Goal: Task Accomplishment & Management: Use online tool/utility

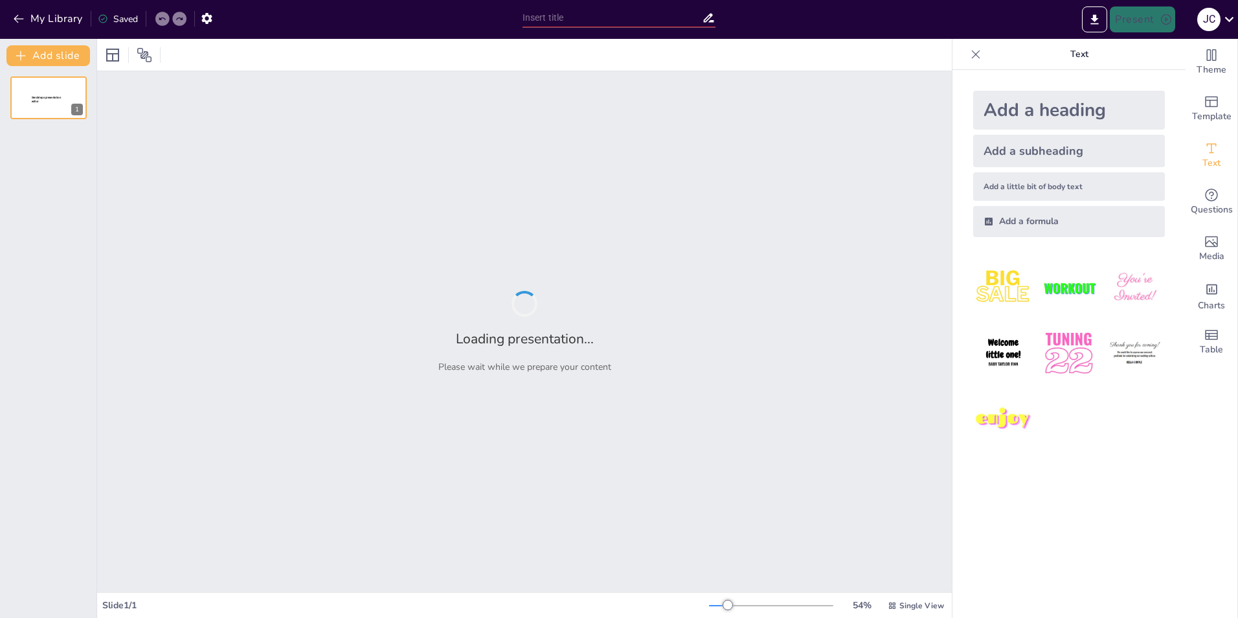
type input "[PERSON_NAME]: A Brief Overview of His Cycling Career"
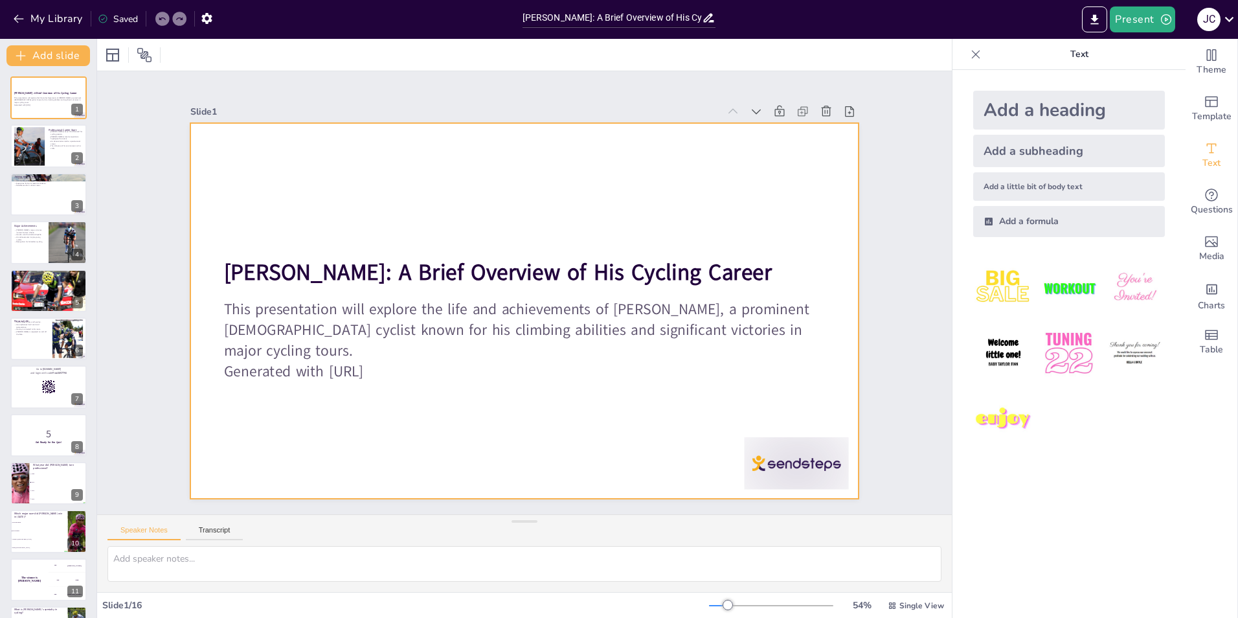
checkbox input "true"
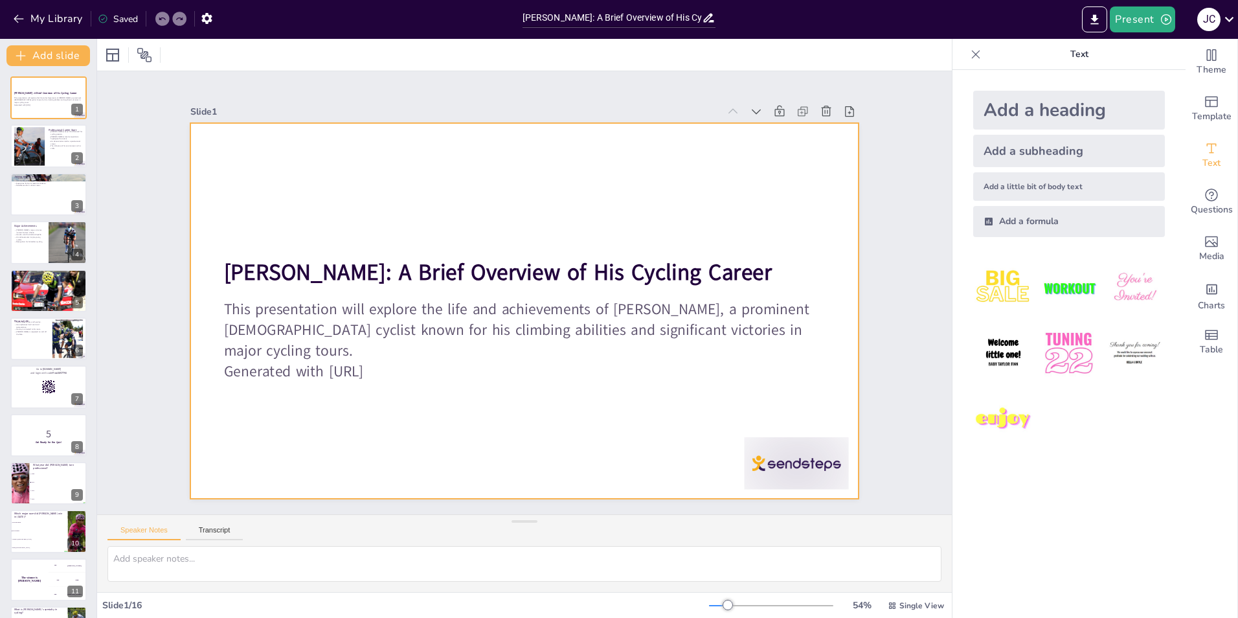
checkbox input "true"
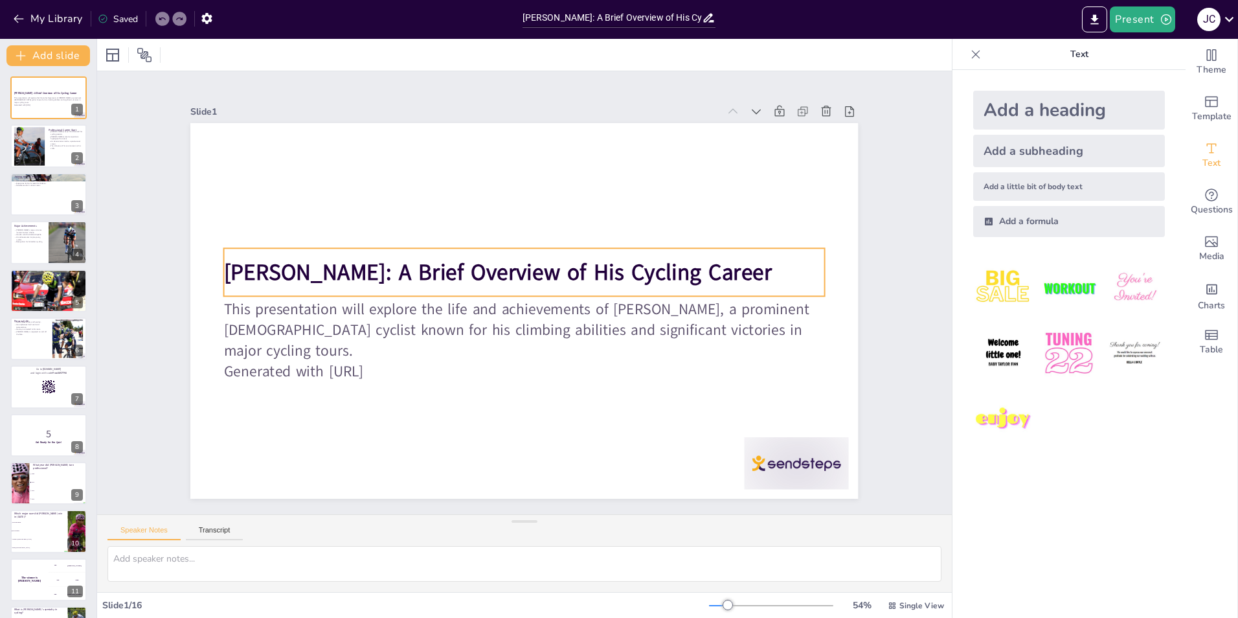
checkbox input "true"
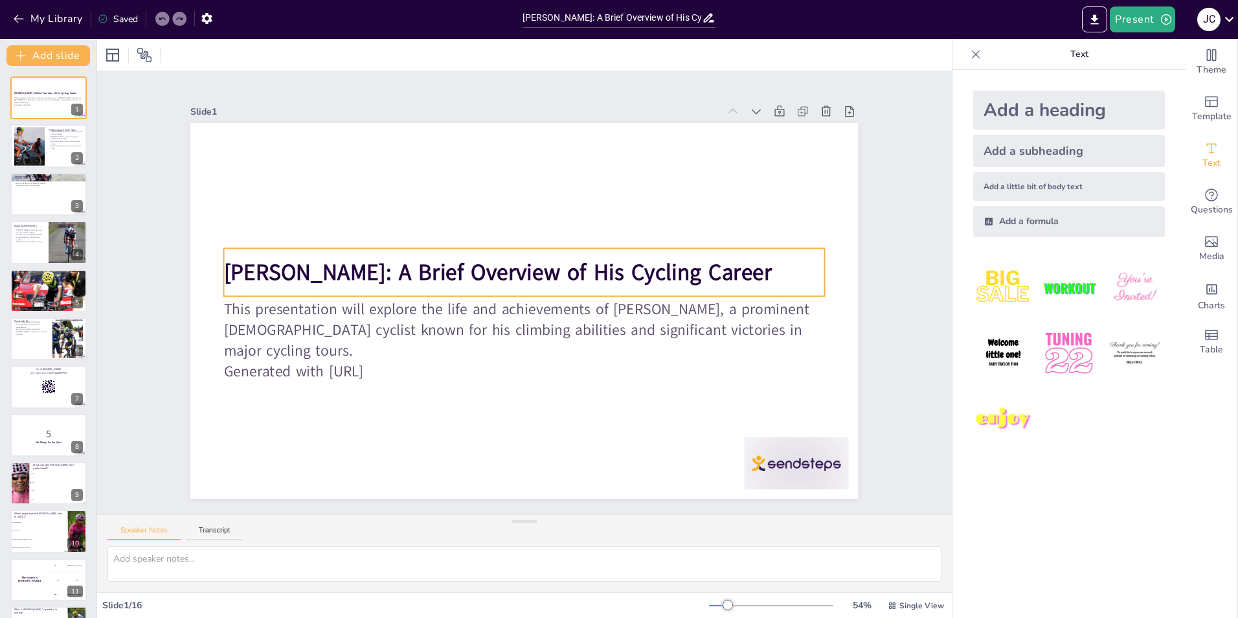
checkbox input "true"
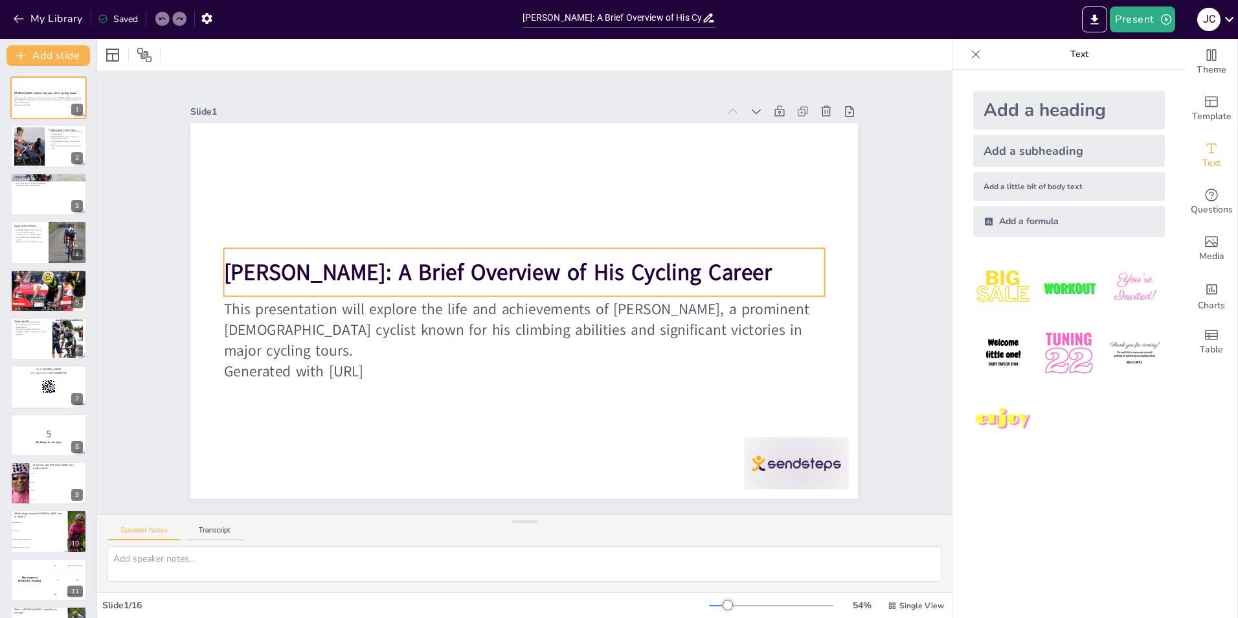
checkbox input "true"
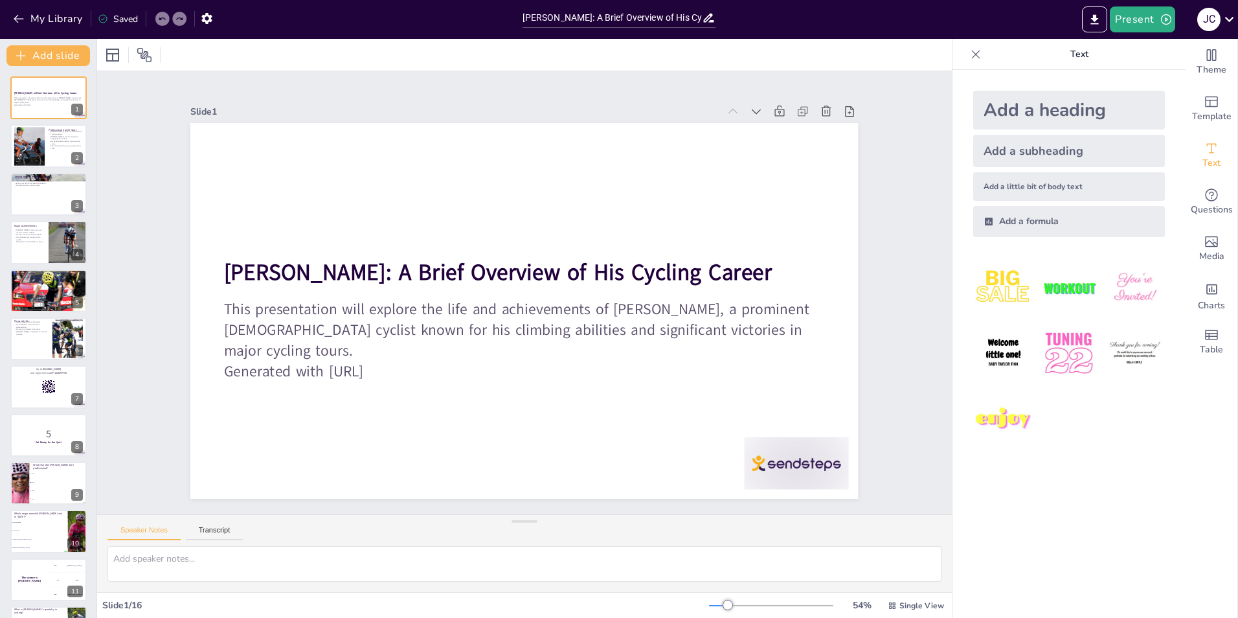
checkbox input "true"
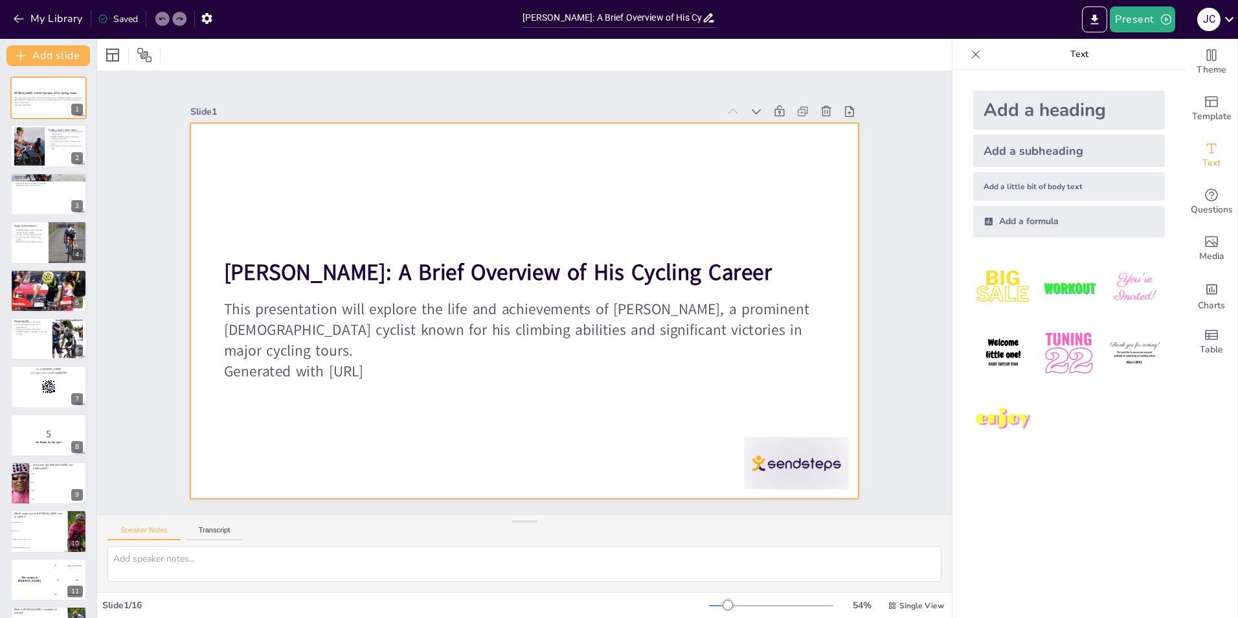
checkbox input "true"
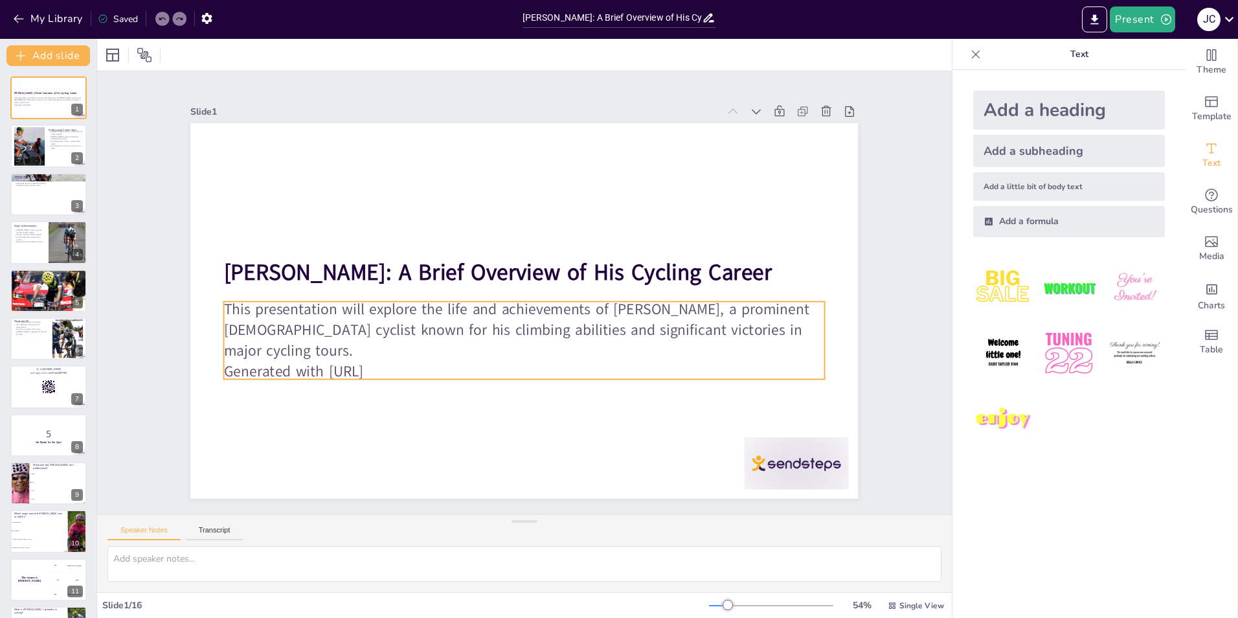
checkbox input "true"
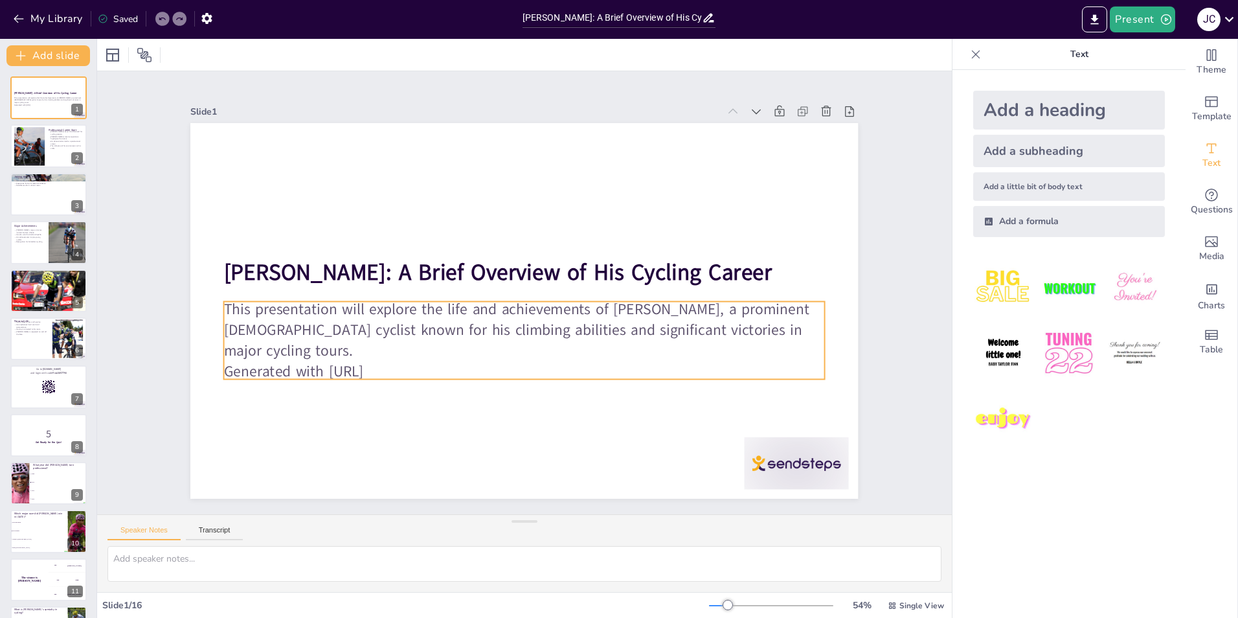
checkbox input "true"
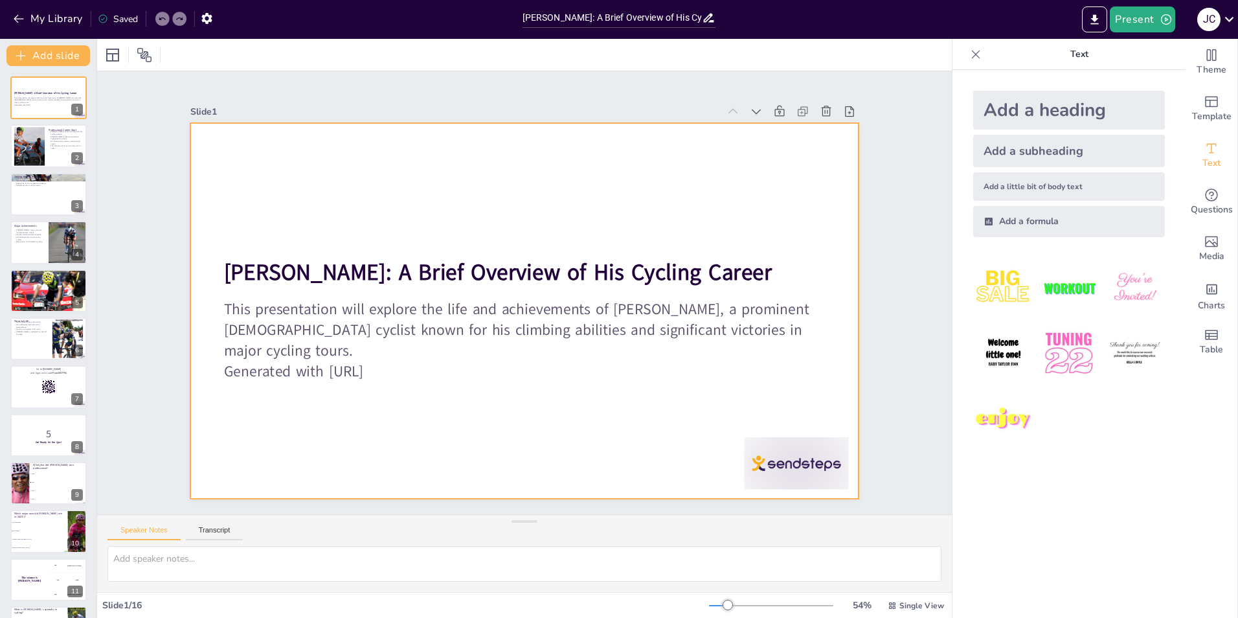
checkbox input "true"
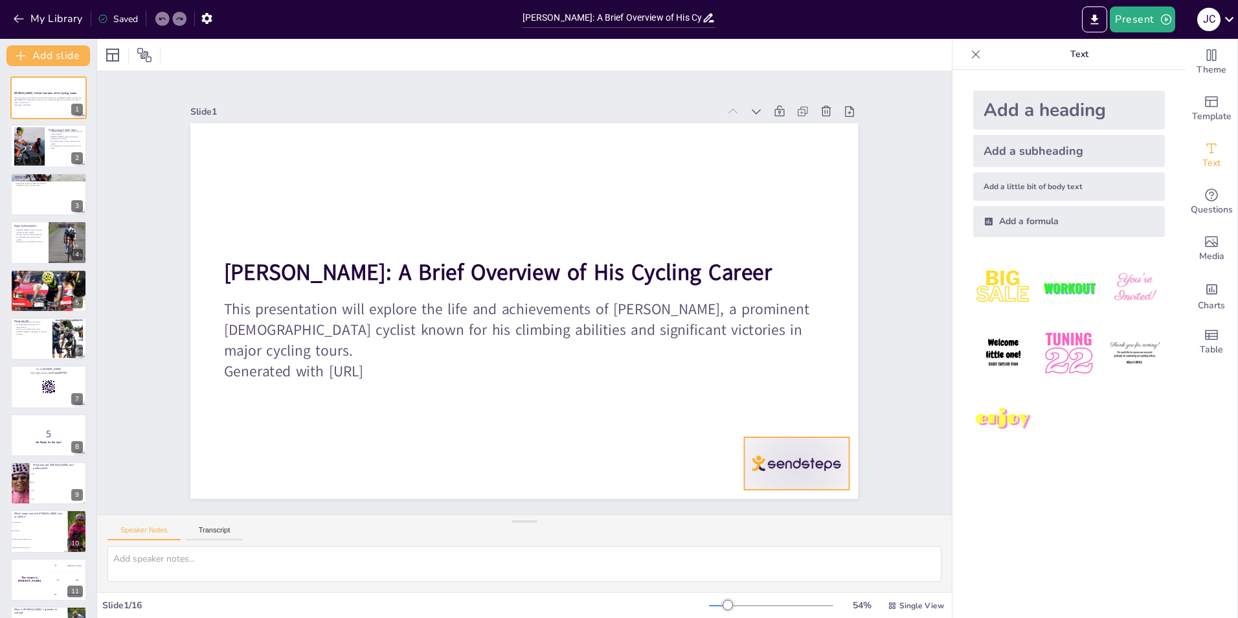
checkbox input "true"
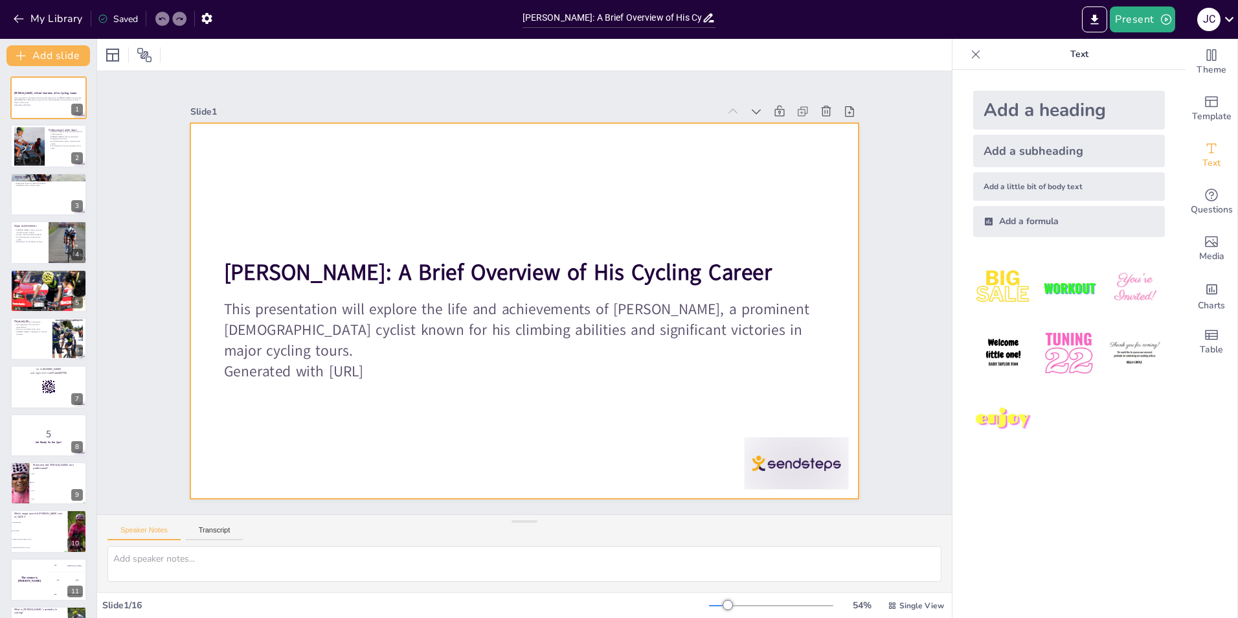
checkbox input "true"
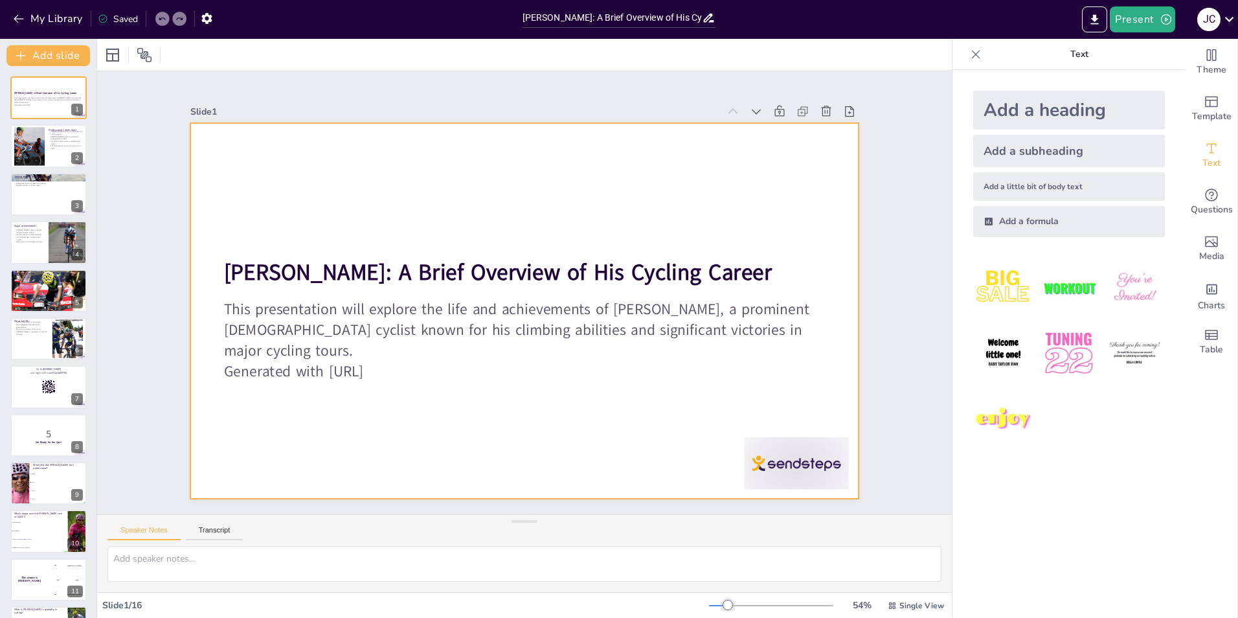
checkbox input "true"
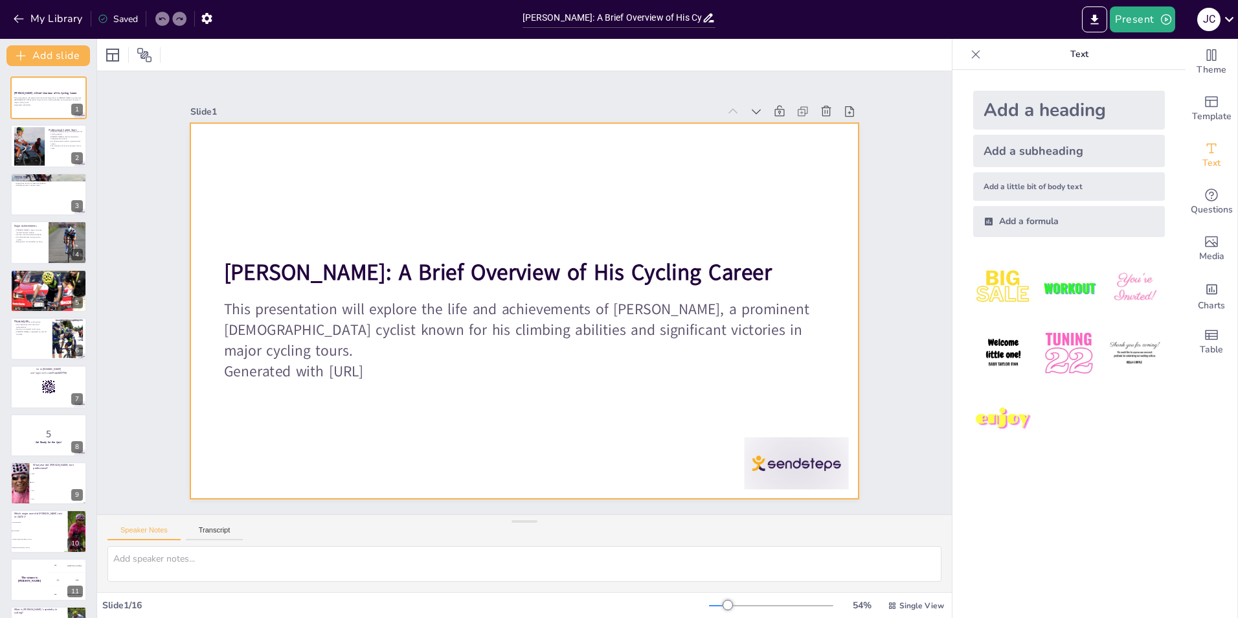
checkbox input "true"
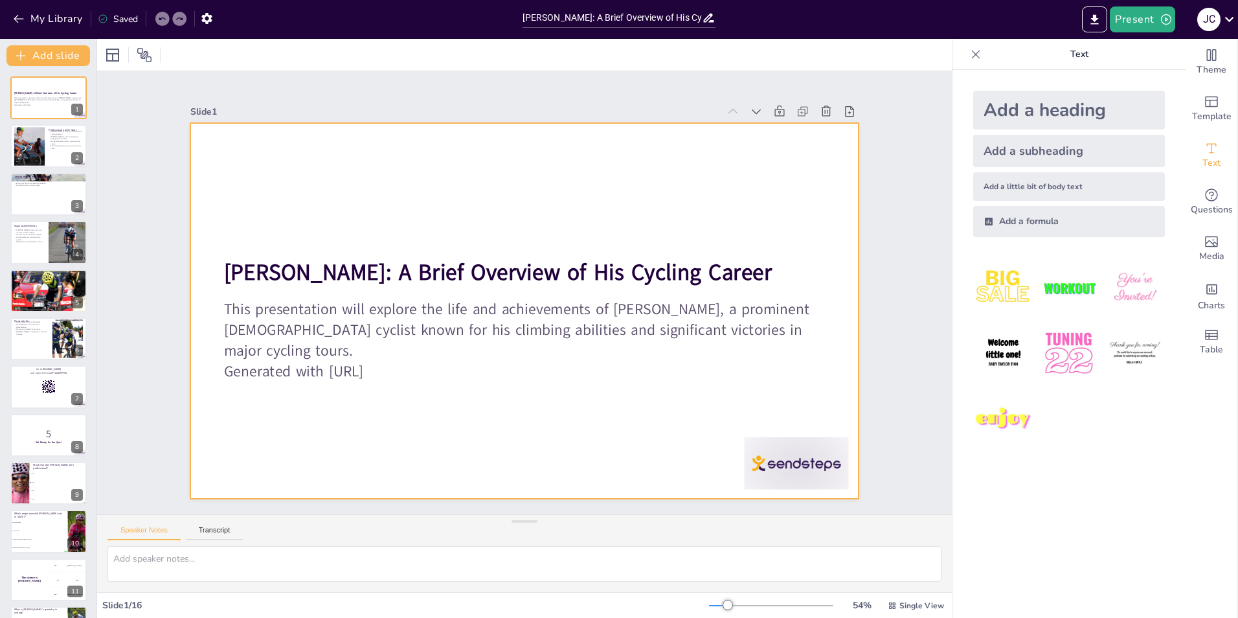
checkbox input "true"
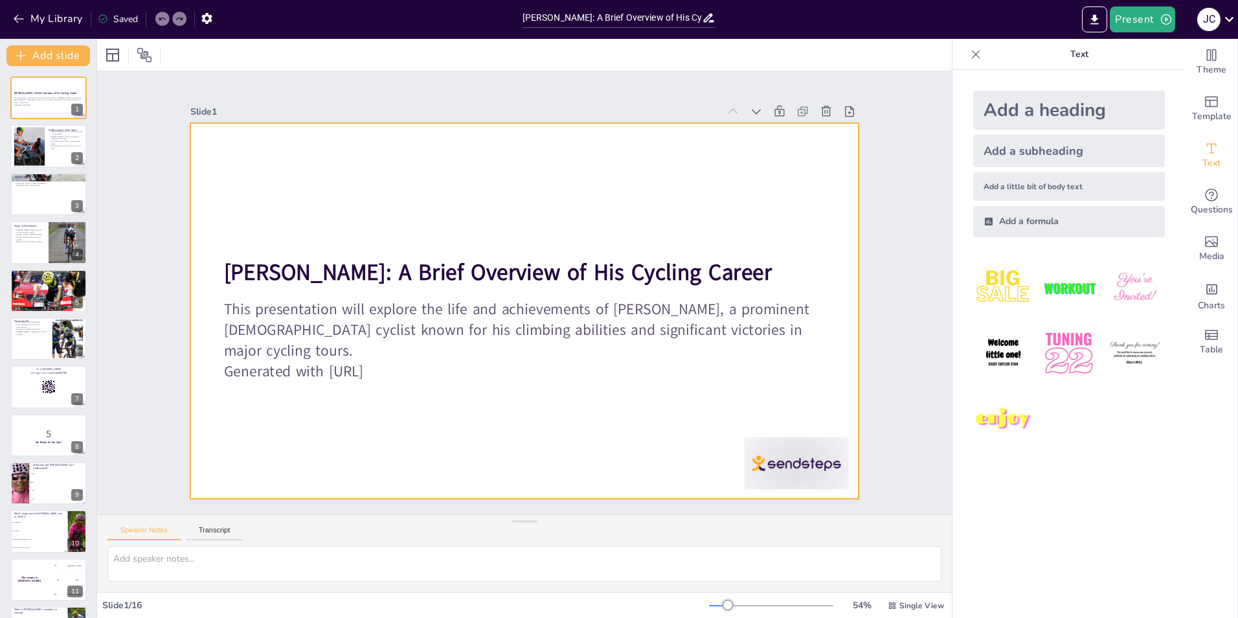
checkbox input "true"
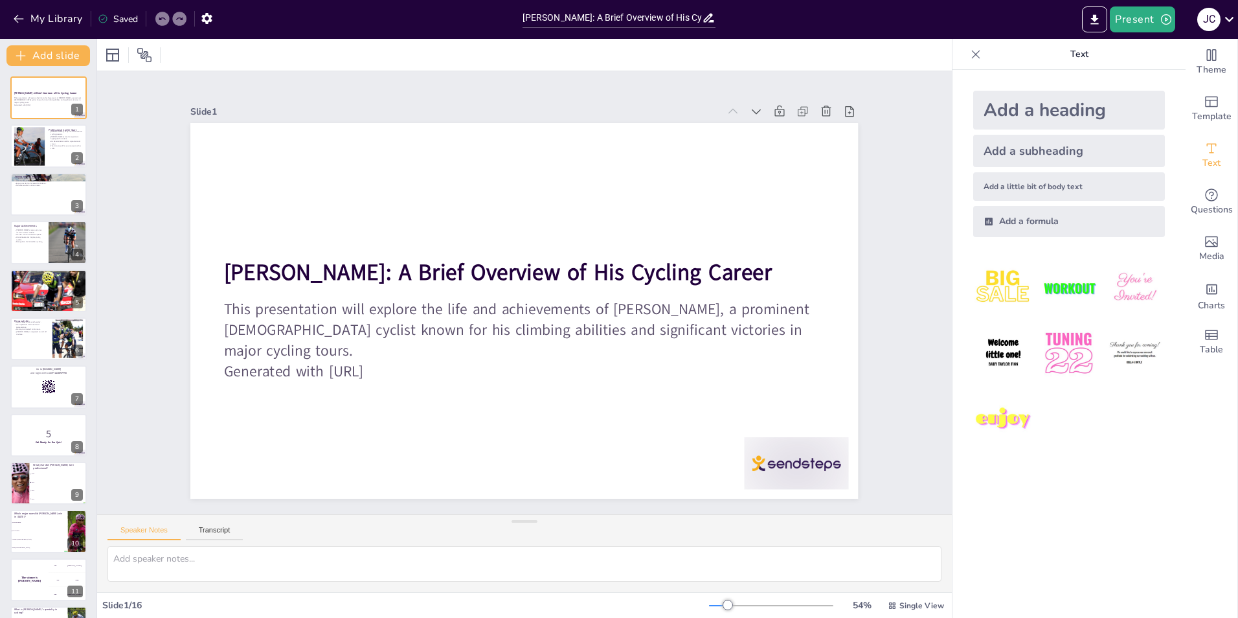
checkbox input "true"
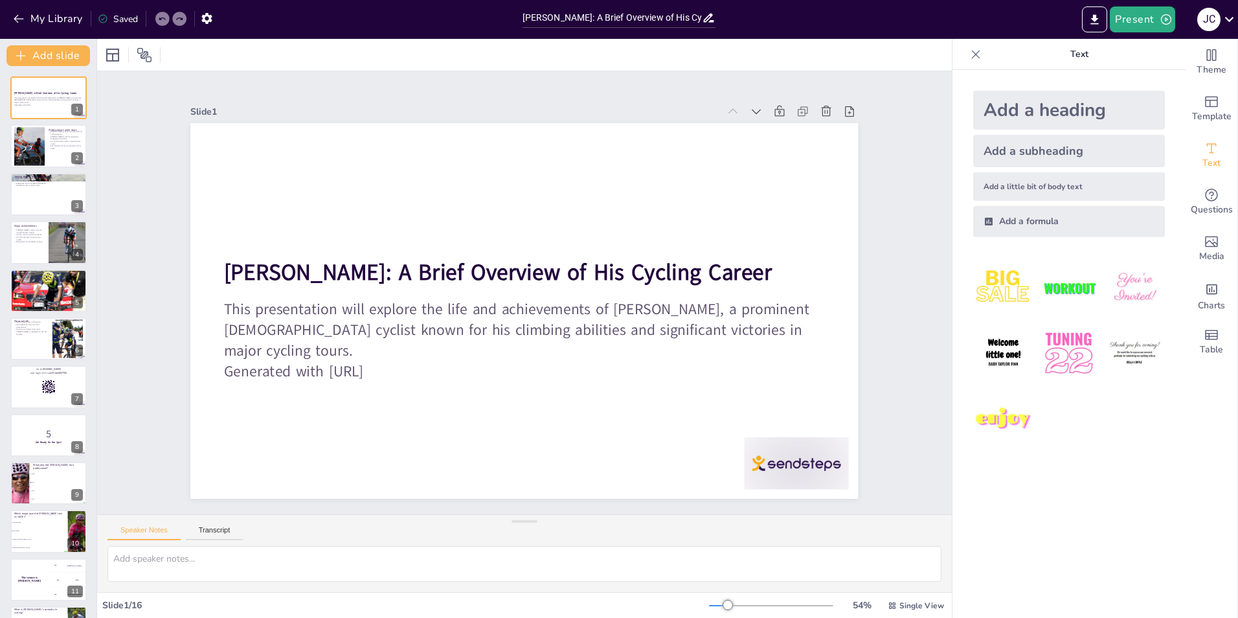
checkbox input "true"
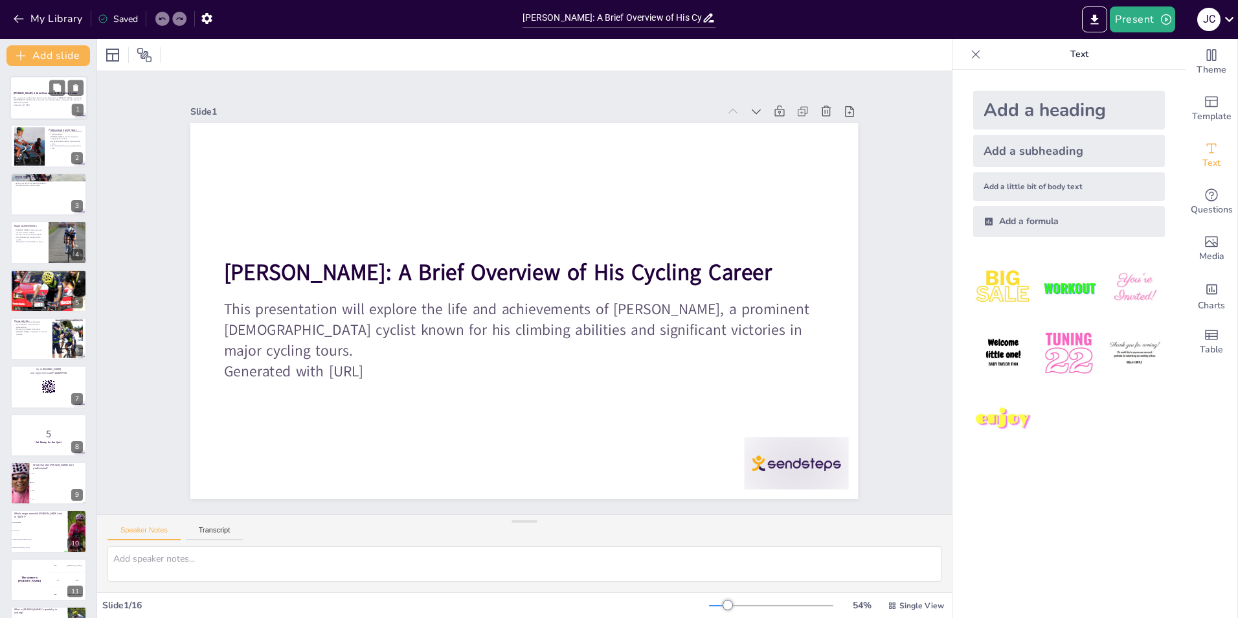
checkbox input "true"
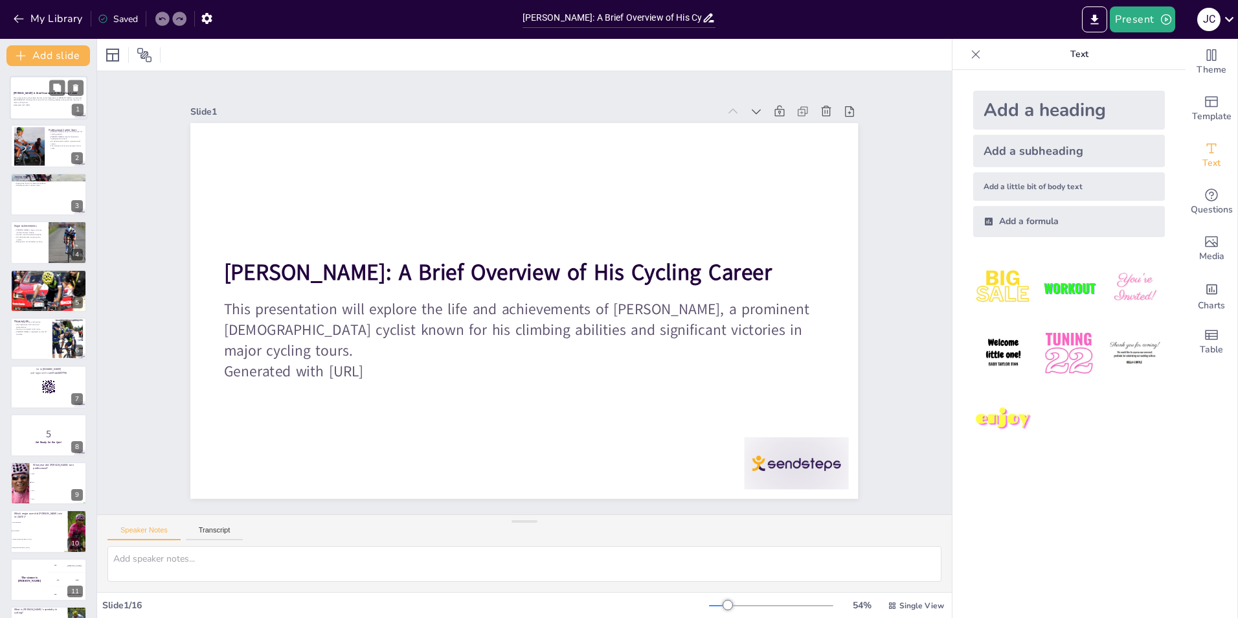
checkbox input "true"
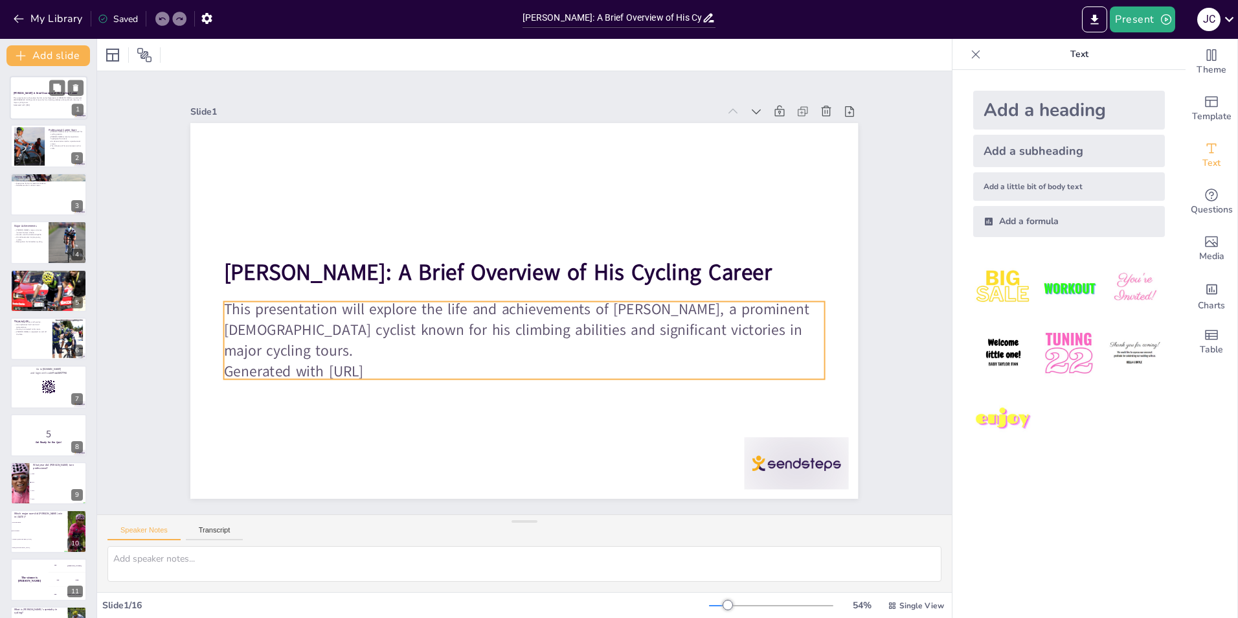
checkbox input "true"
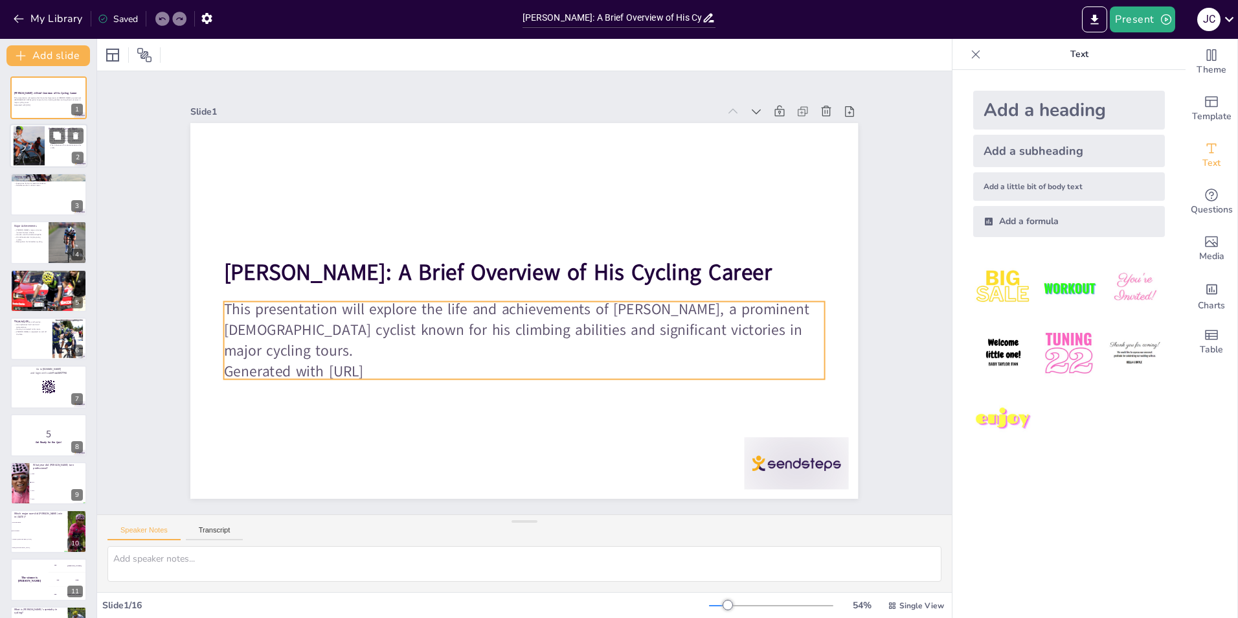
checkbox input "true"
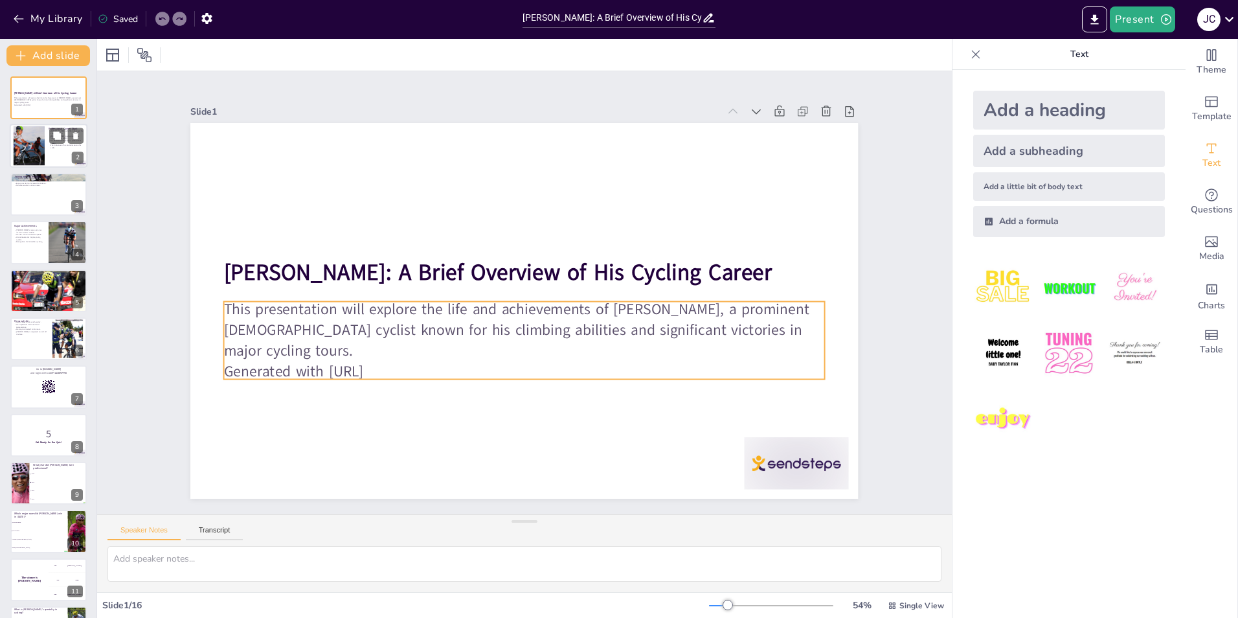
checkbox input "true"
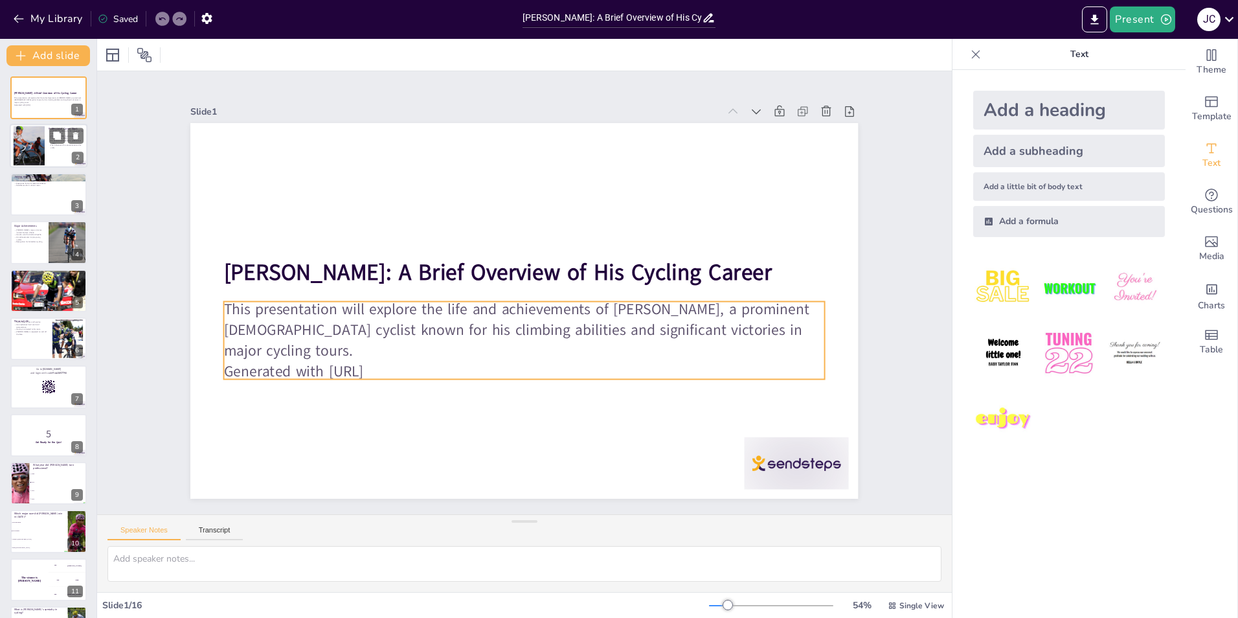
checkbox input "true"
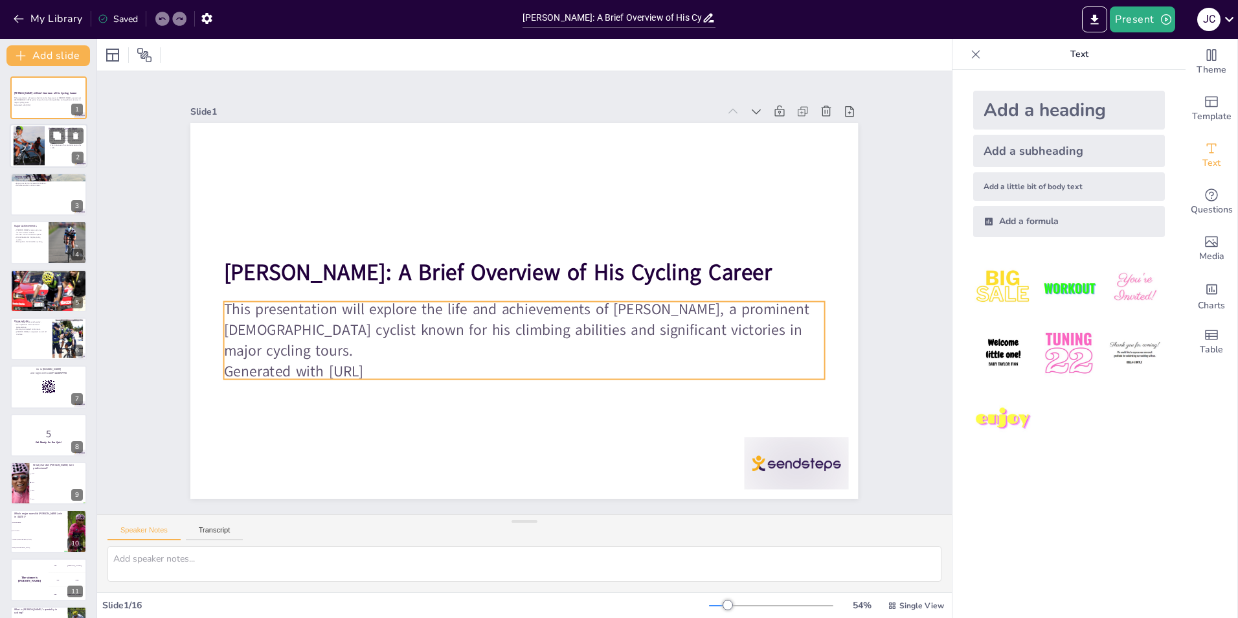
checkbox input "true"
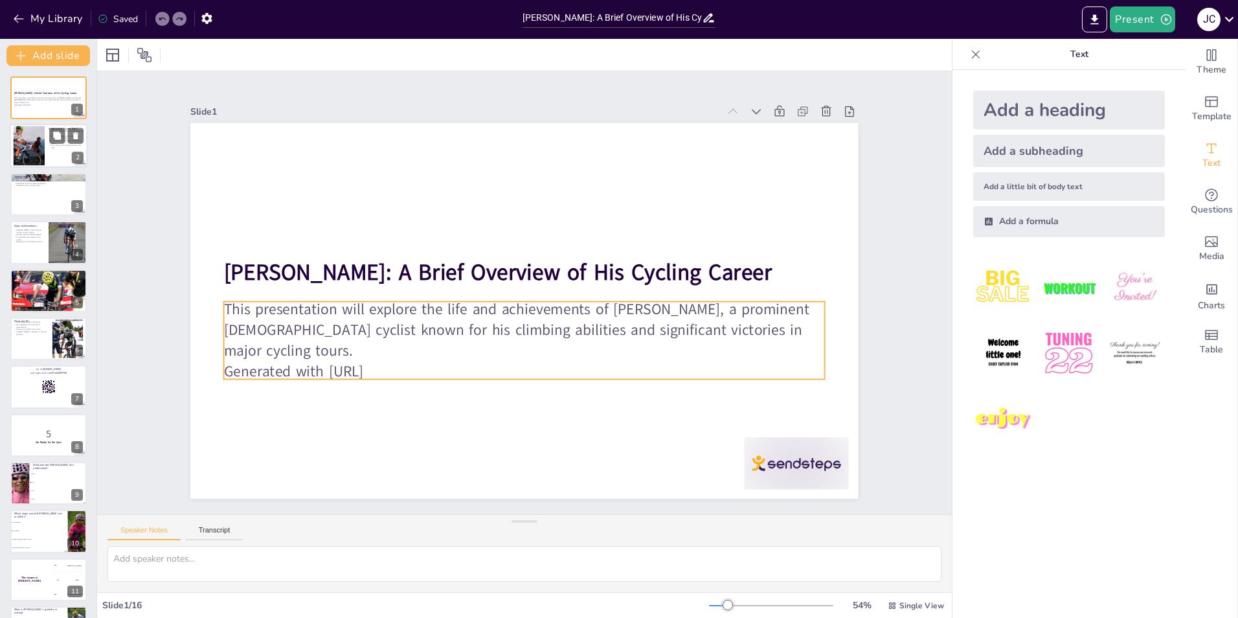
checkbox input "true"
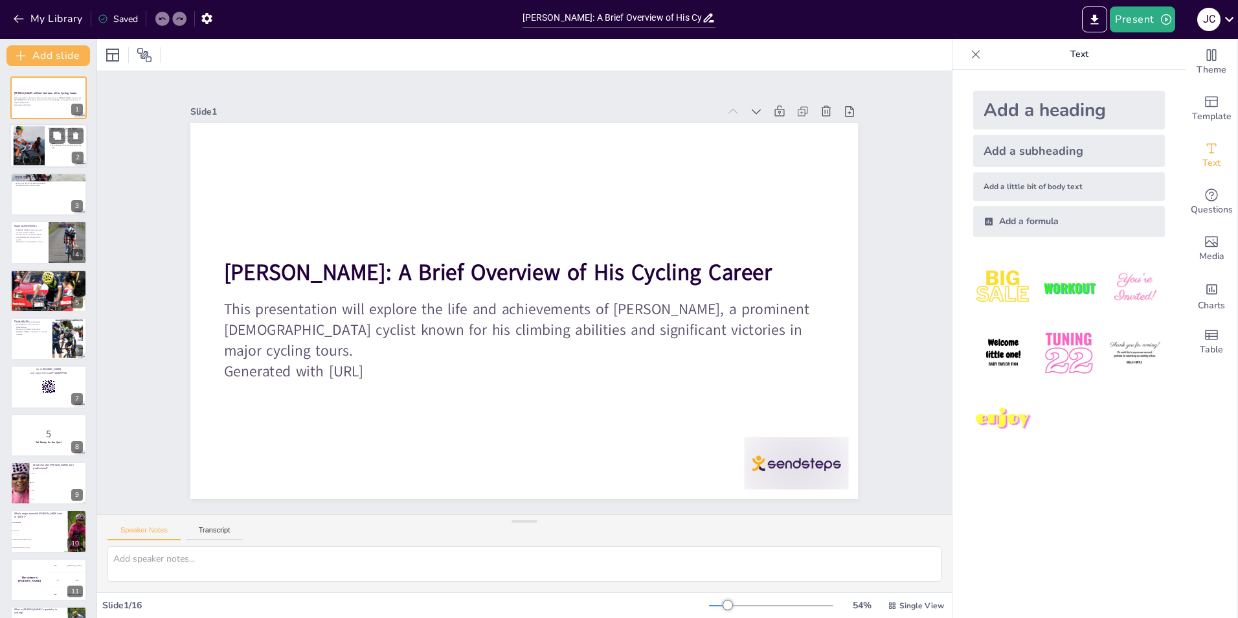
checkbox input "true"
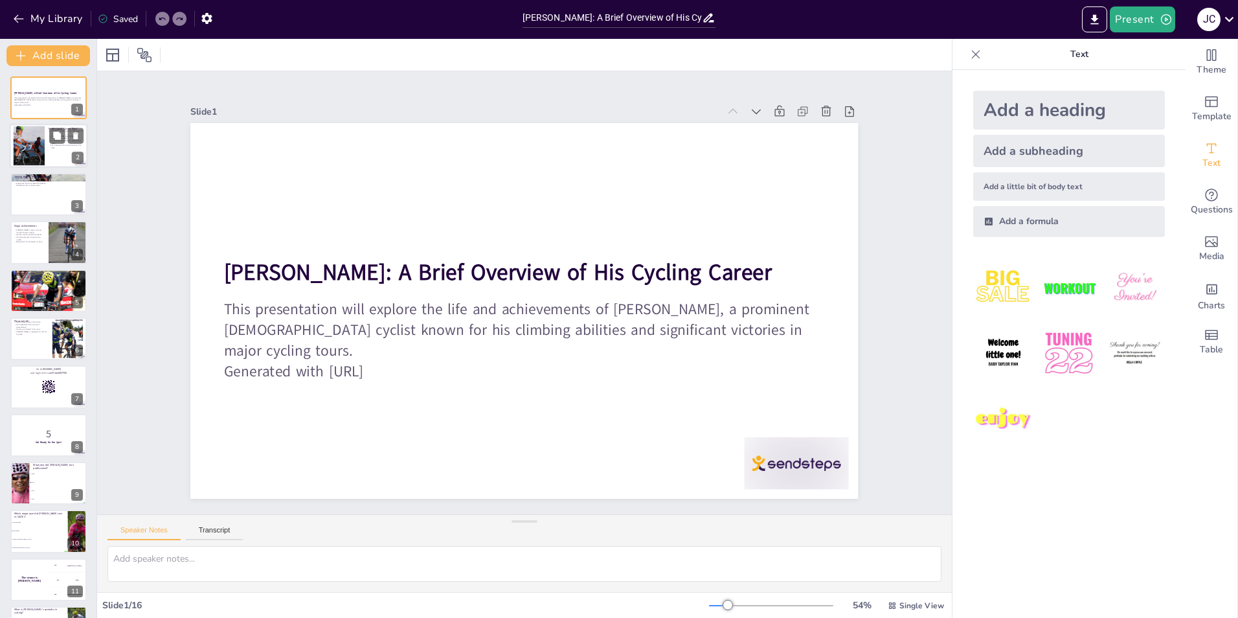
click at [35, 153] on div at bounding box center [29, 145] width 79 height 39
type textarea "[PERSON_NAME]'s upbringing in a mountainous area played a crucial role in devel…"
checkbox input "true"
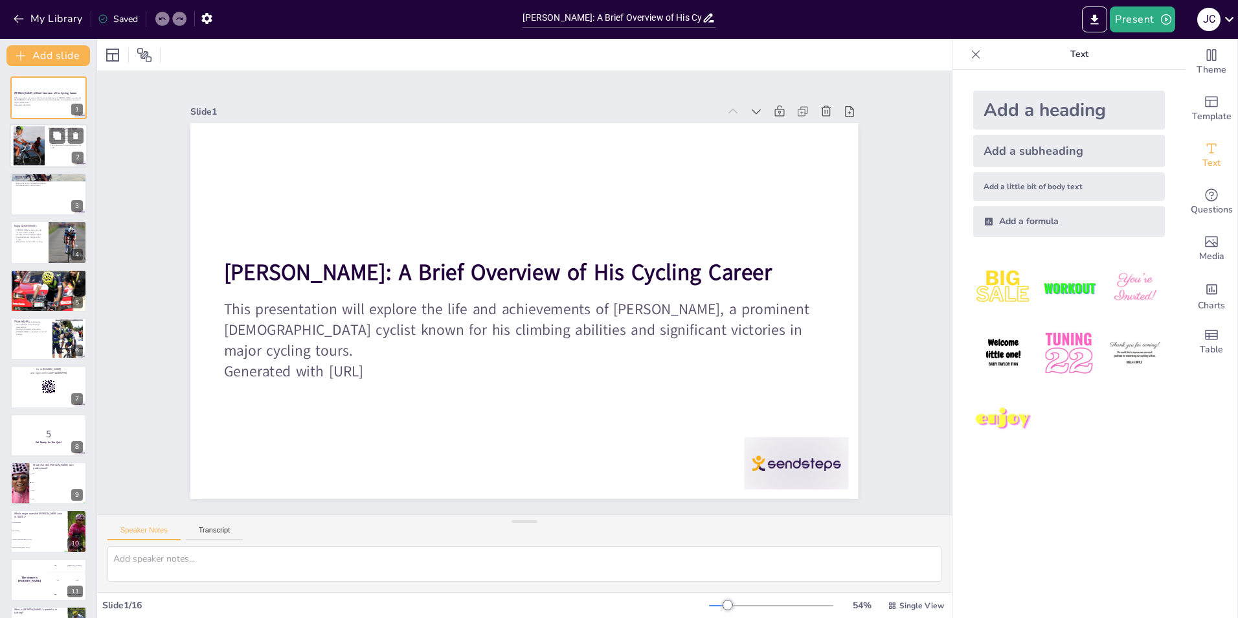
checkbox input "true"
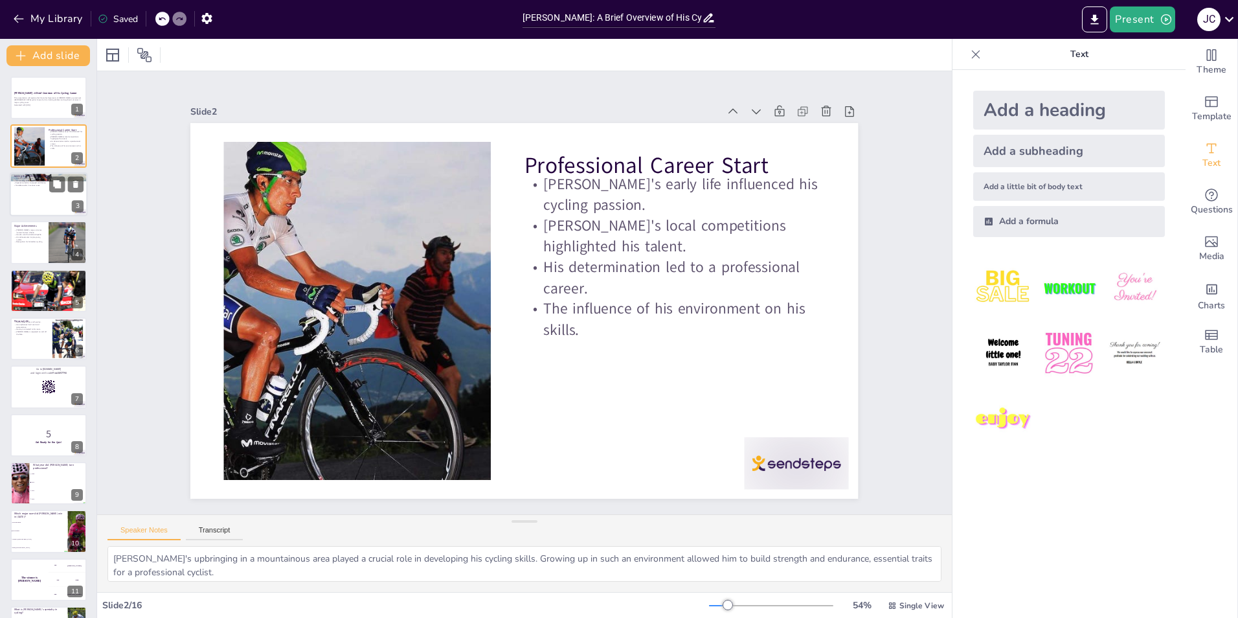
checkbox input "true"
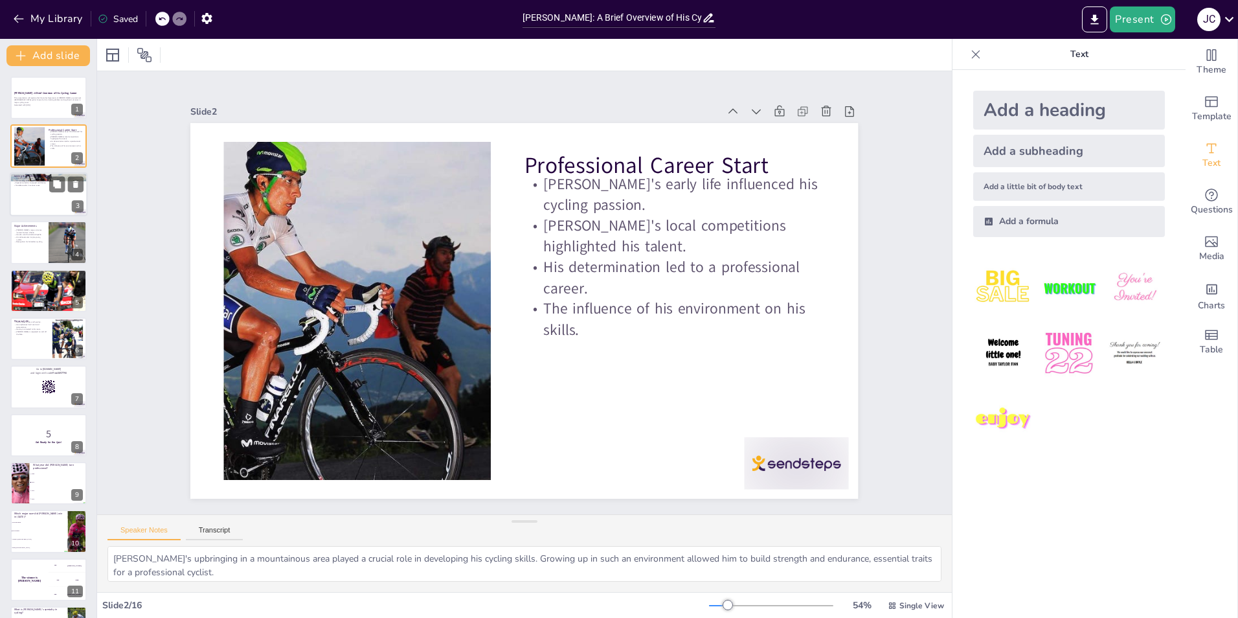
checkbox input "true"
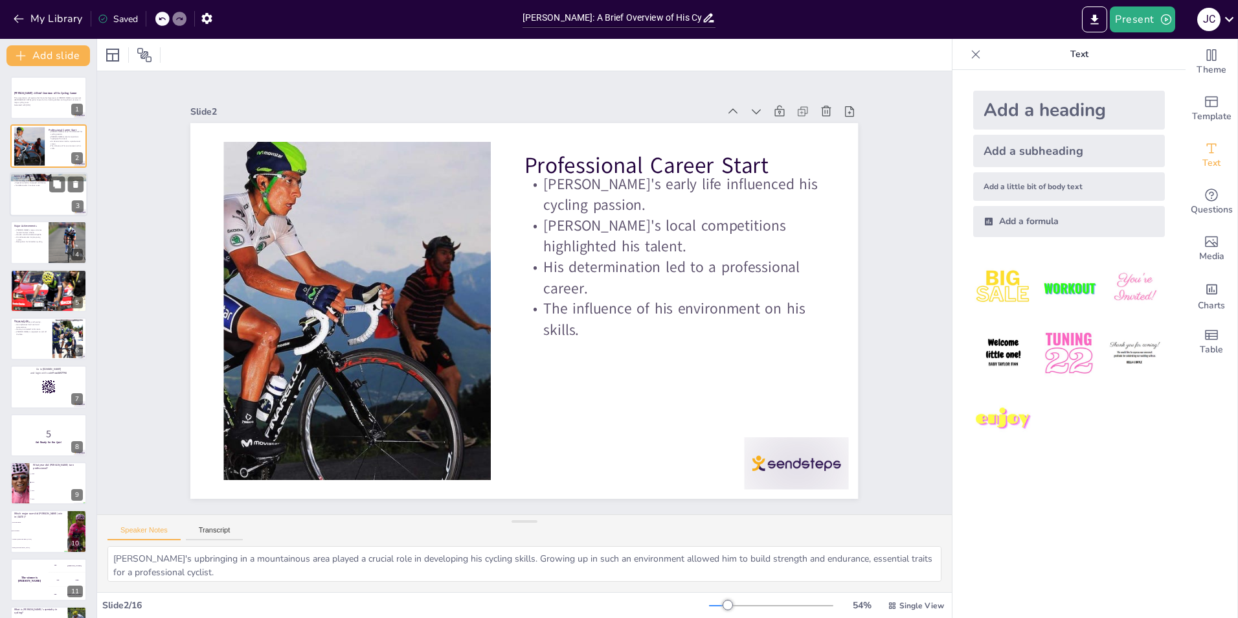
checkbox input "true"
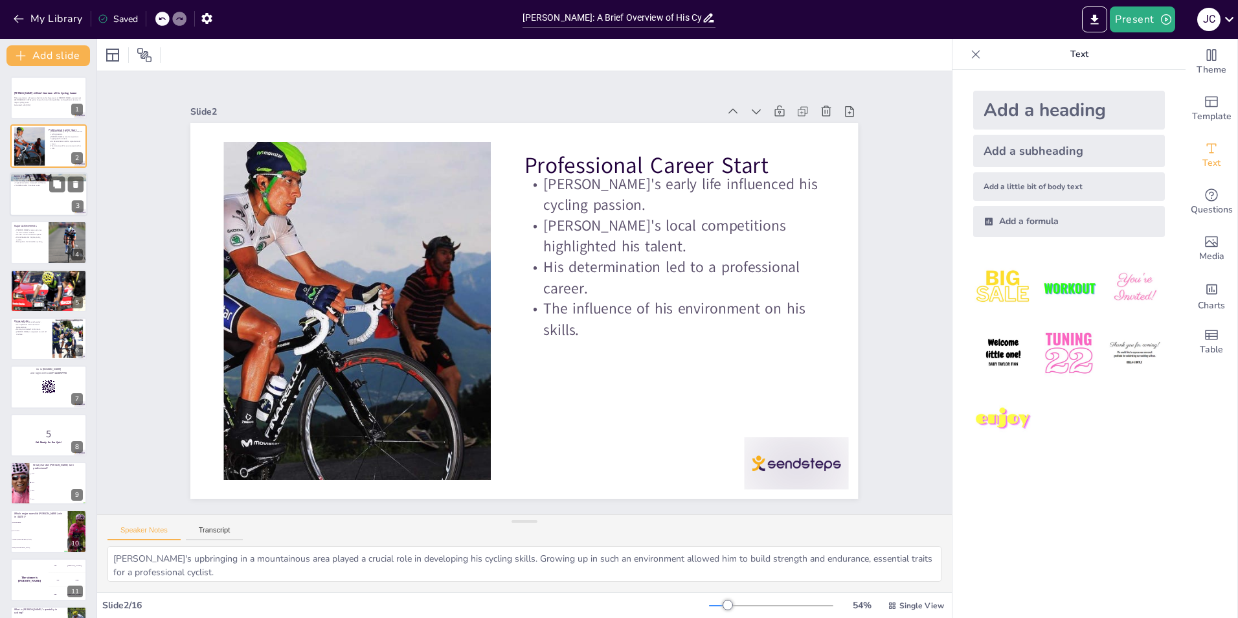
checkbox input "true"
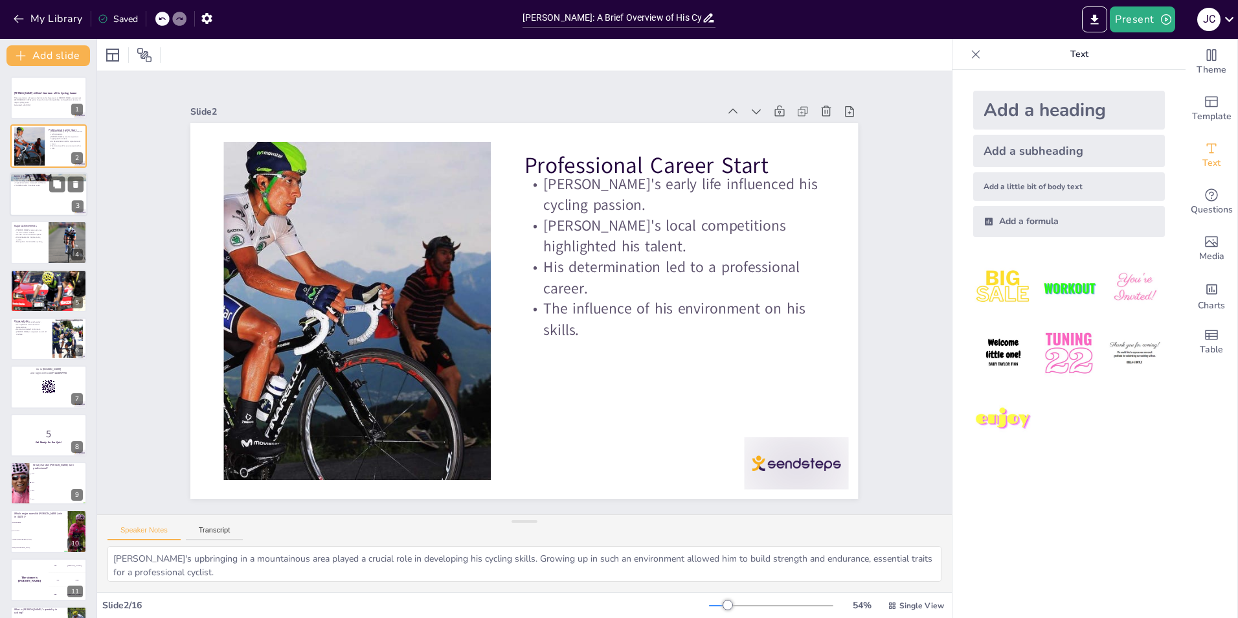
checkbox input "true"
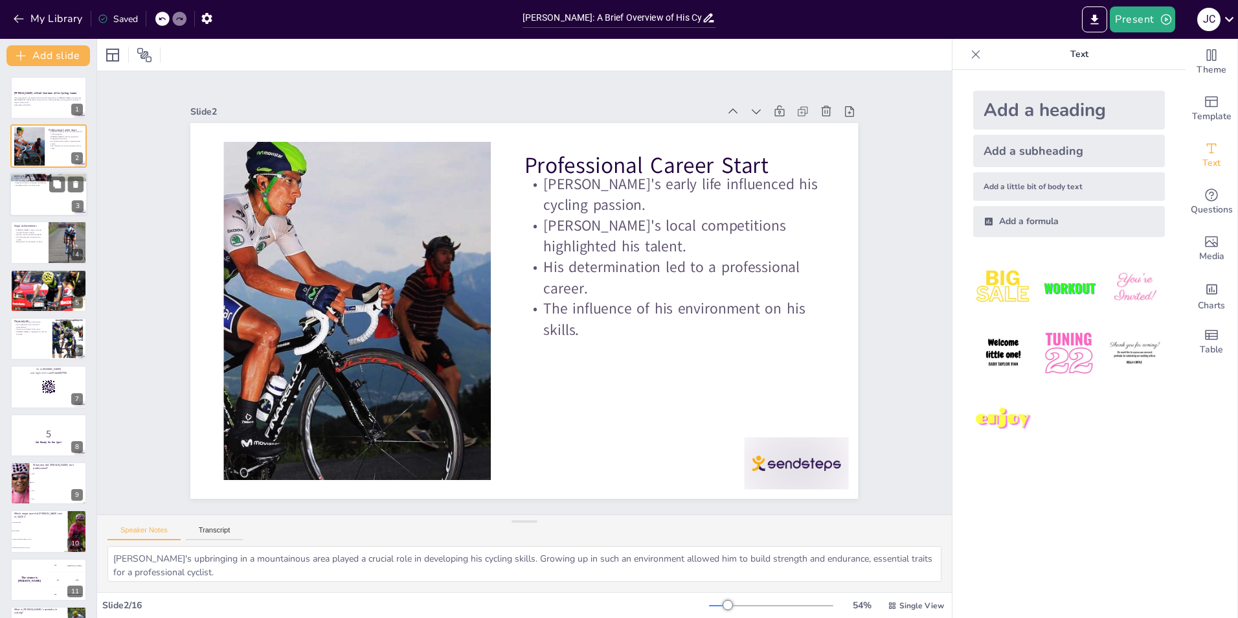
click at [48, 201] on div at bounding box center [49, 194] width 78 height 44
type textarea "Joining the Movistar Team marked a significant milestone in [PERSON_NAME]'s car…"
checkbox input "true"
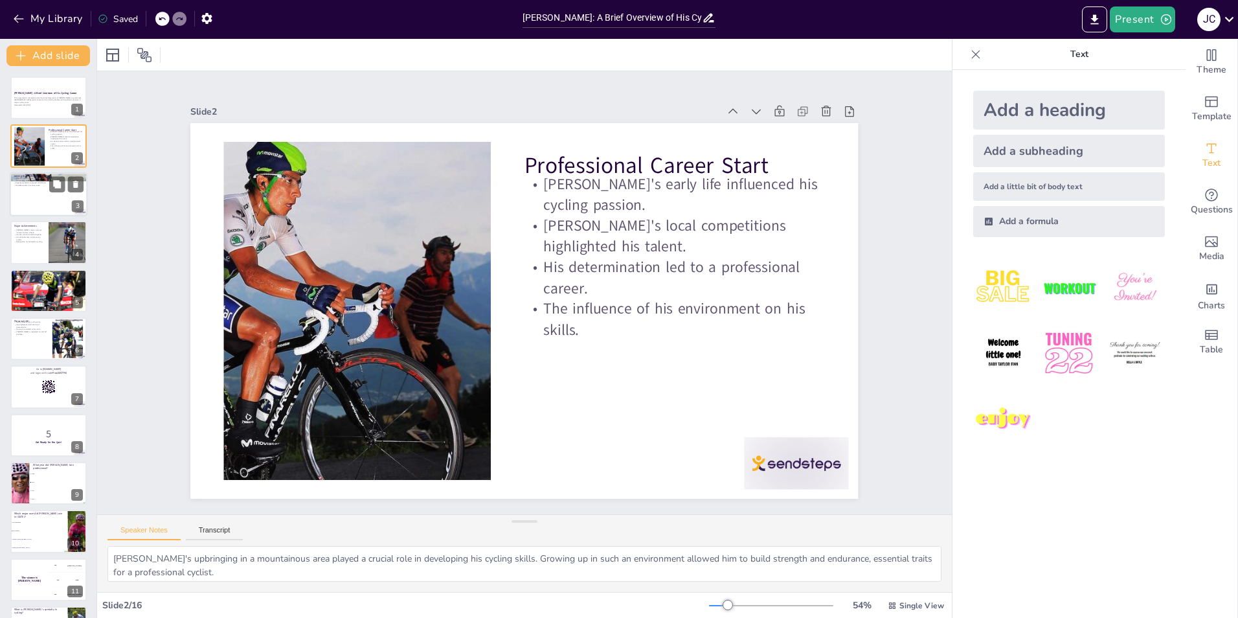
checkbox input "true"
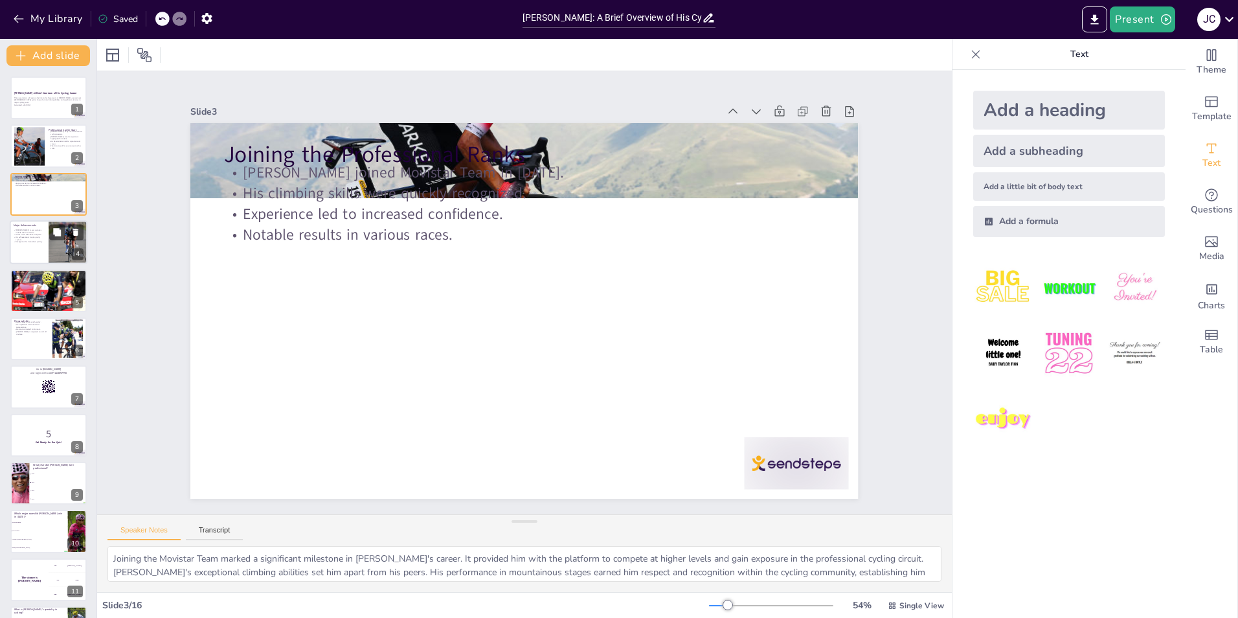
checkbox input "true"
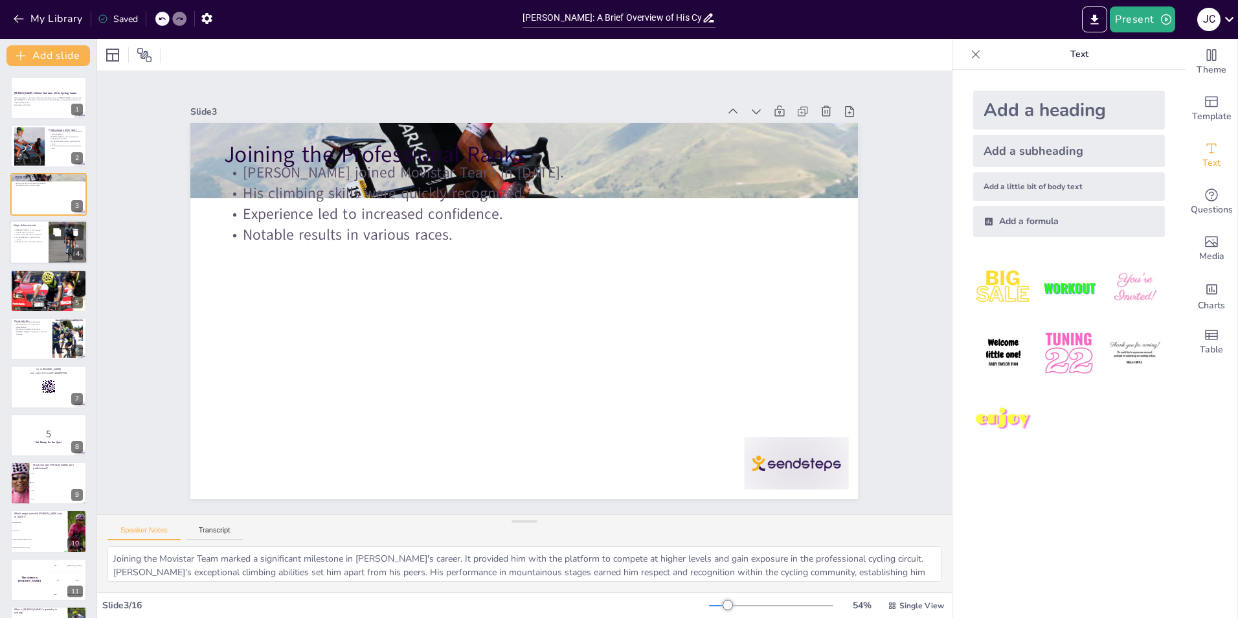
checkbox input "true"
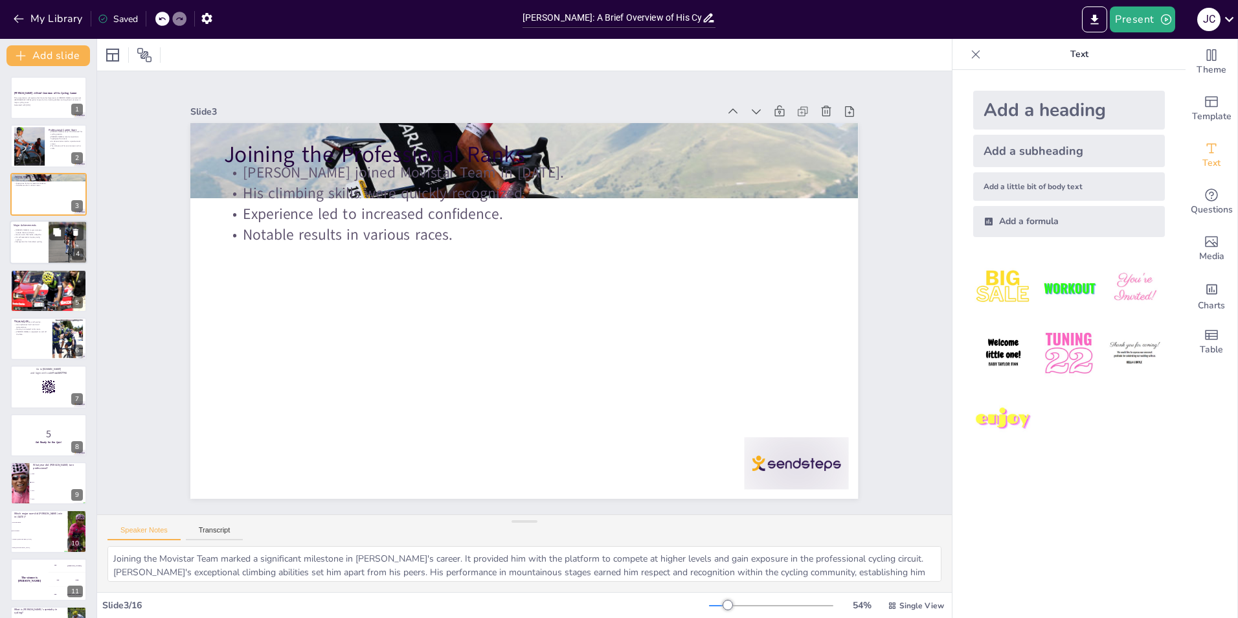
checkbox input "true"
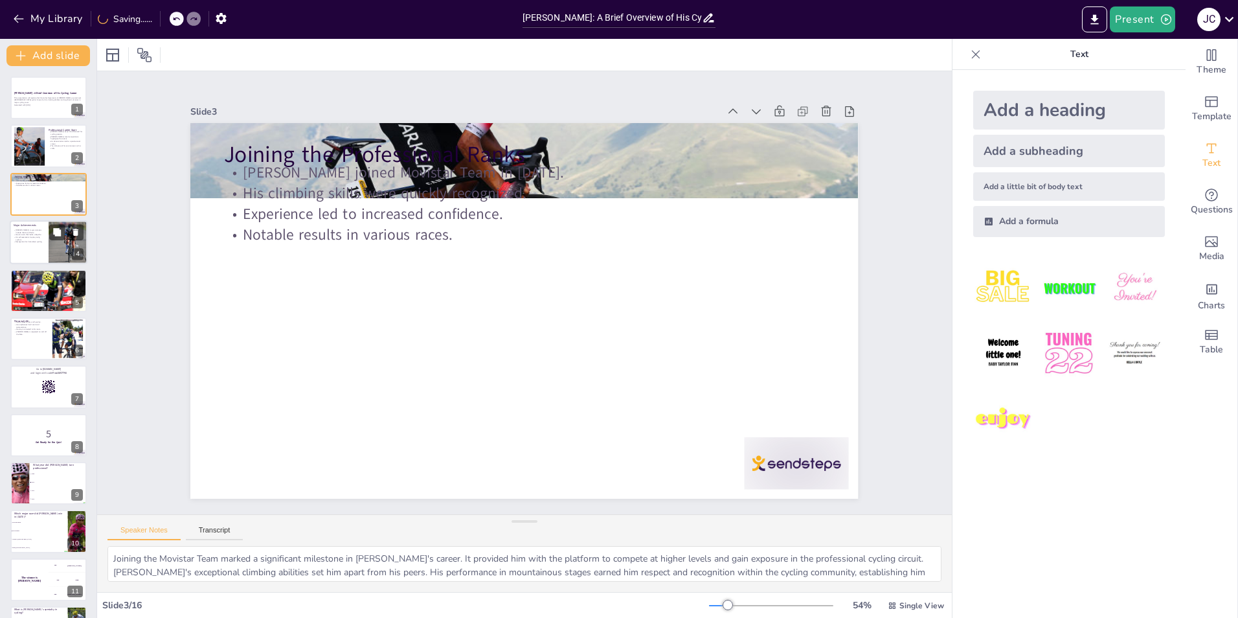
checkbox input "true"
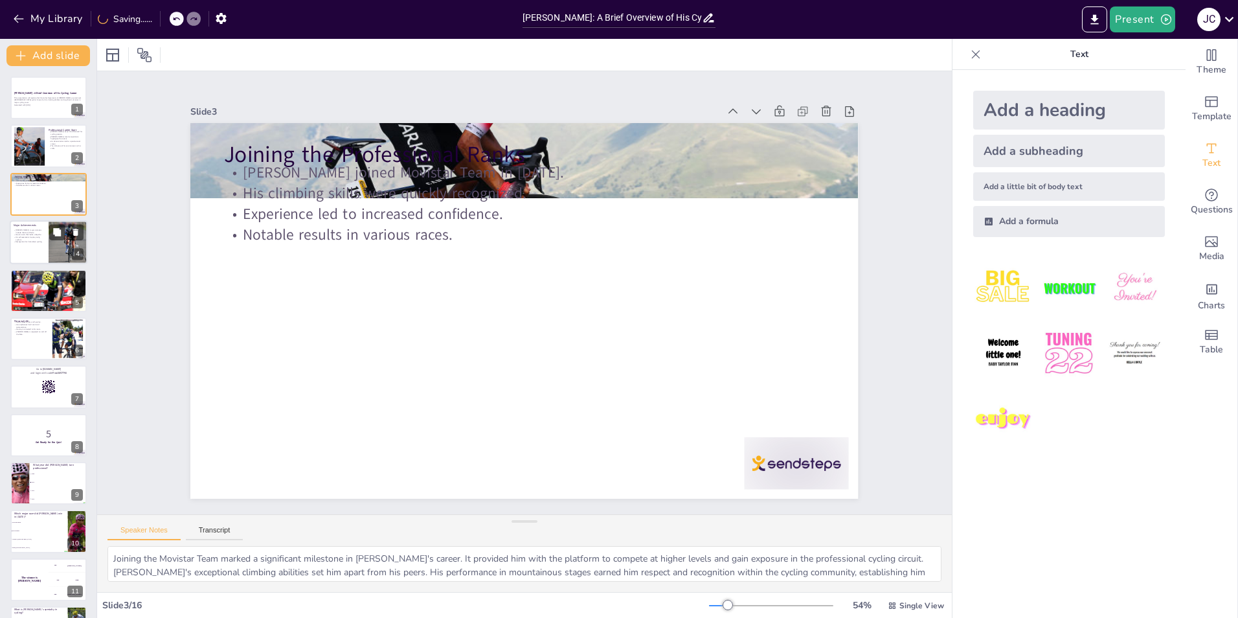
checkbox input "true"
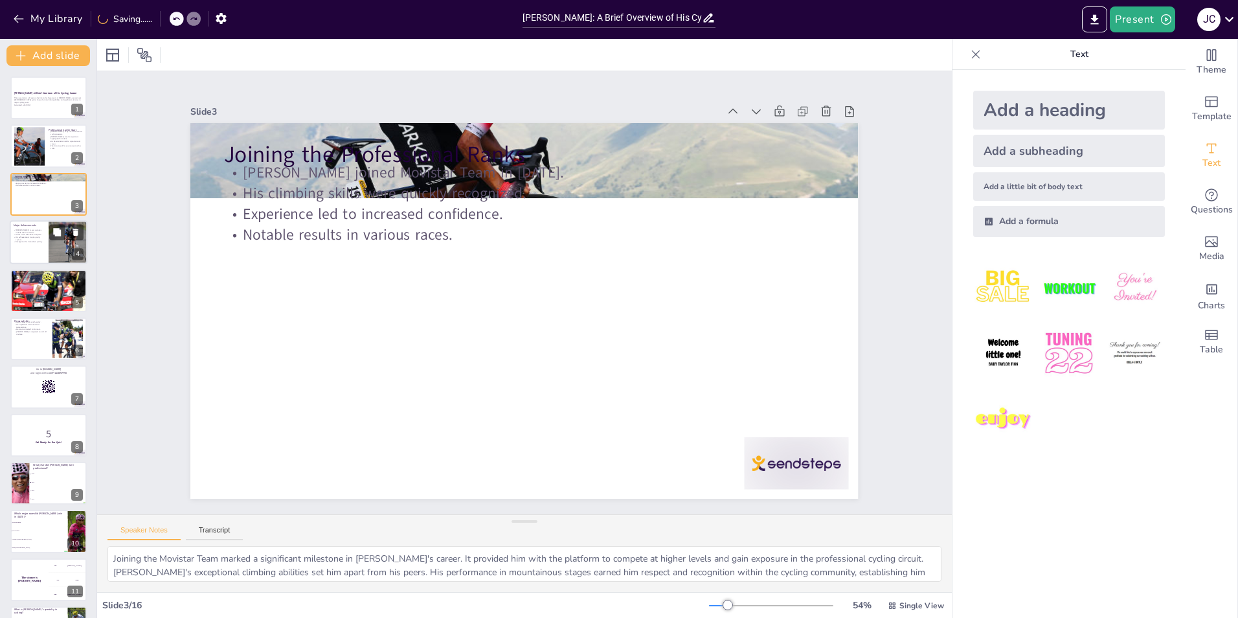
checkbox input "true"
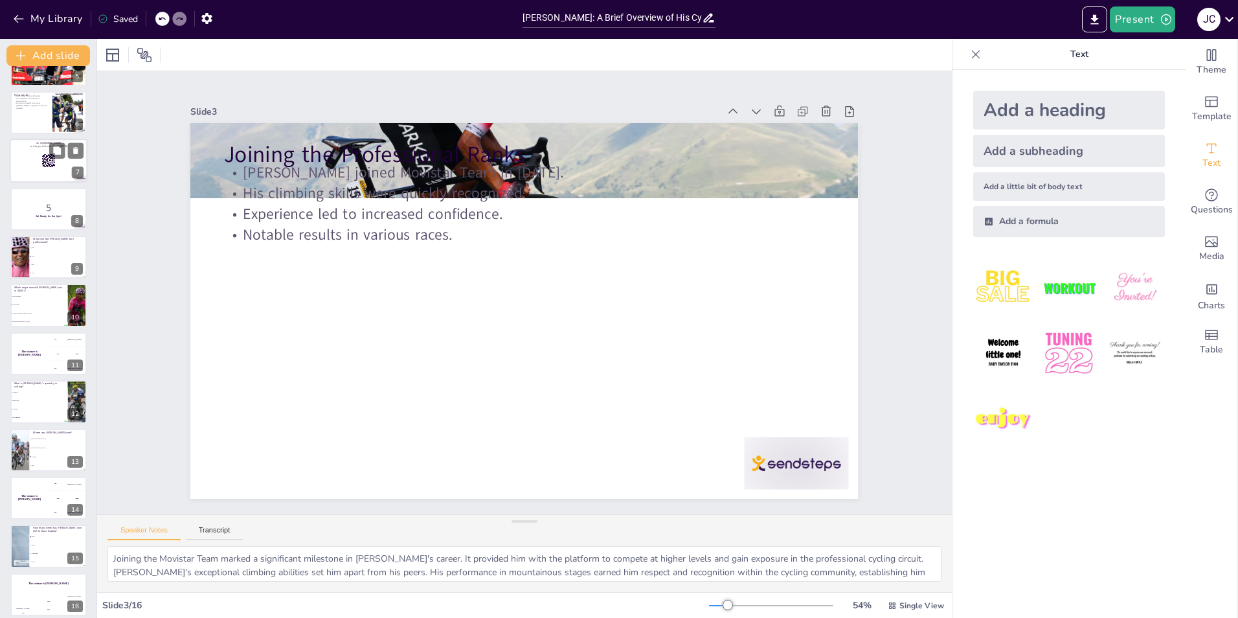
scroll to position [234, 0]
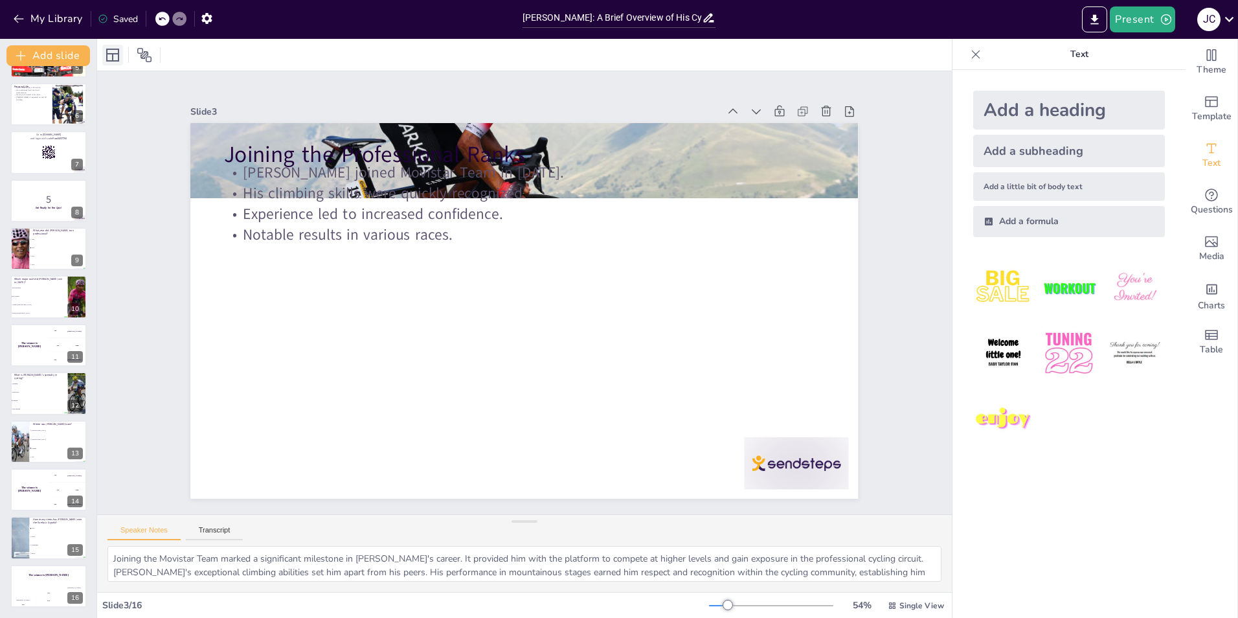
click at [110, 55] on icon at bounding box center [113, 55] width 16 height 16
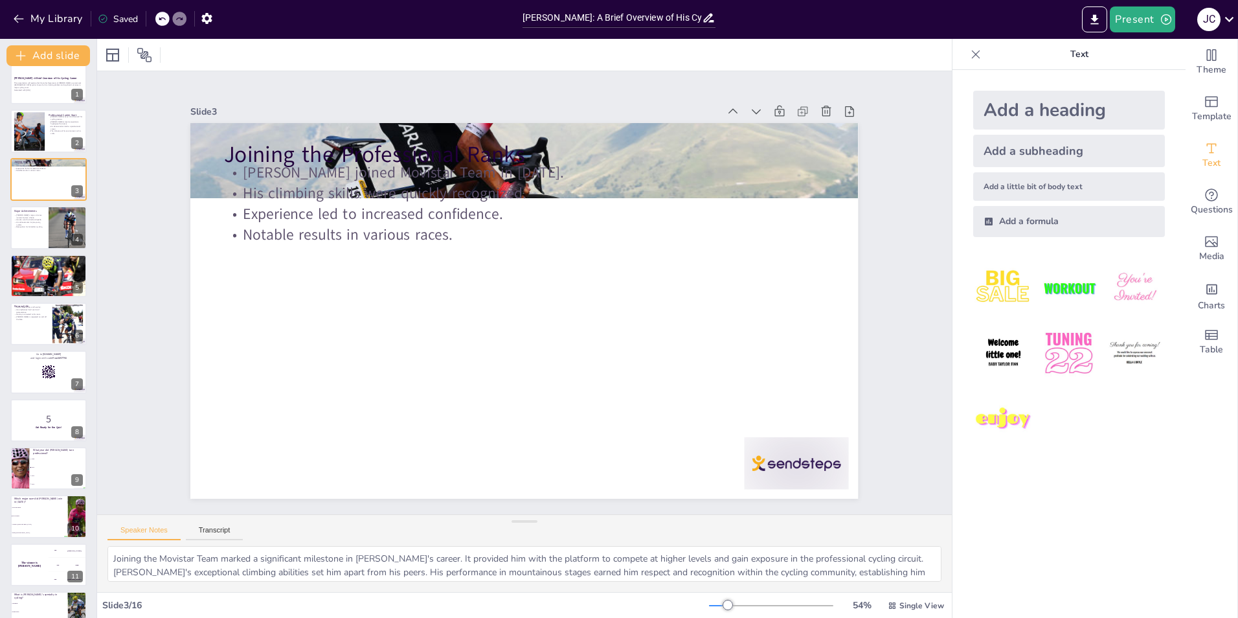
scroll to position [0, 0]
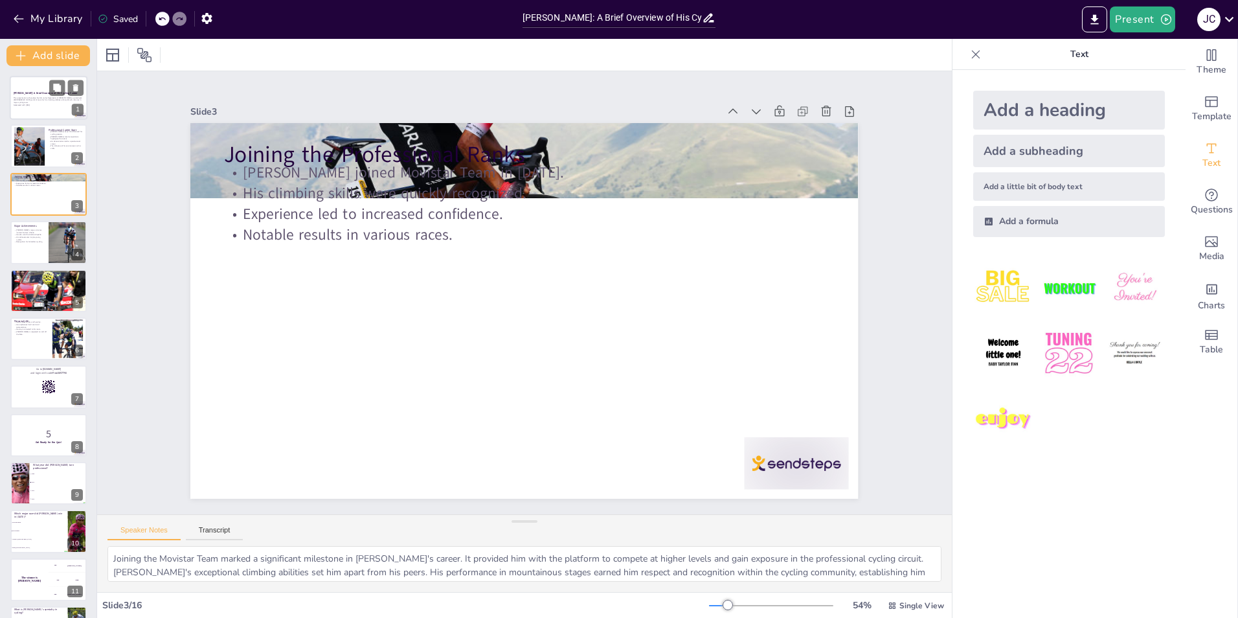
click at [38, 98] on p "This presentation will explore the life and achievements of [PERSON_NAME], a pr…" at bounding box center [49, 99] width 70 height 7
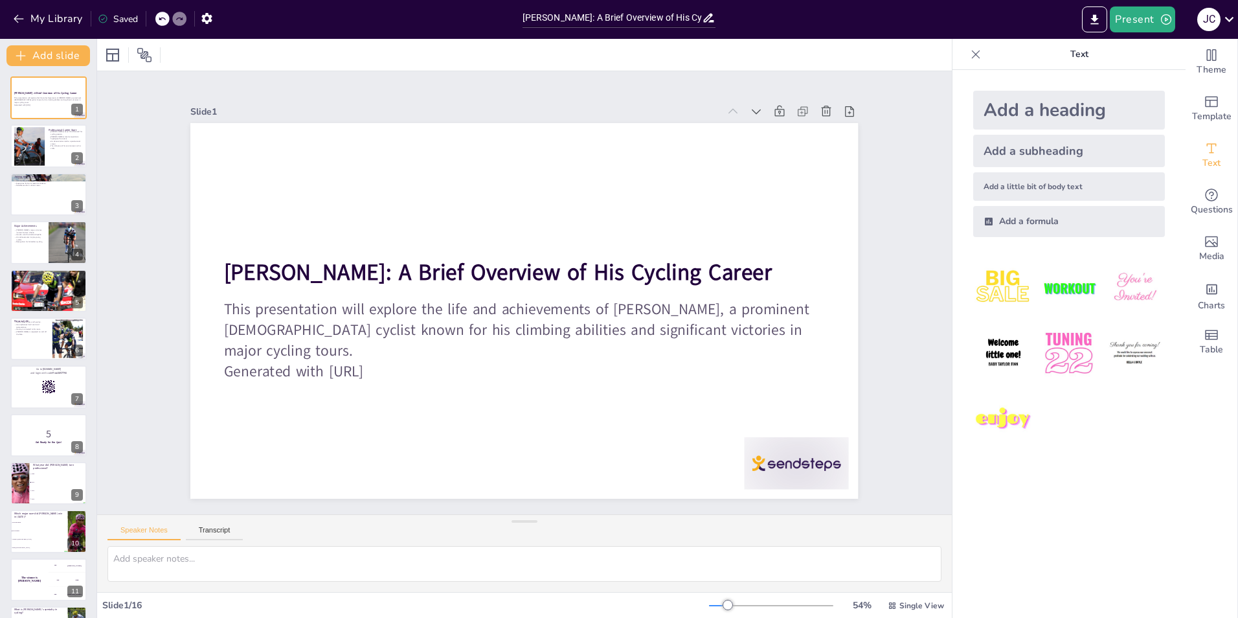
click at [996, 284] on img at bounding box center [1003, 288] width 60 height 60
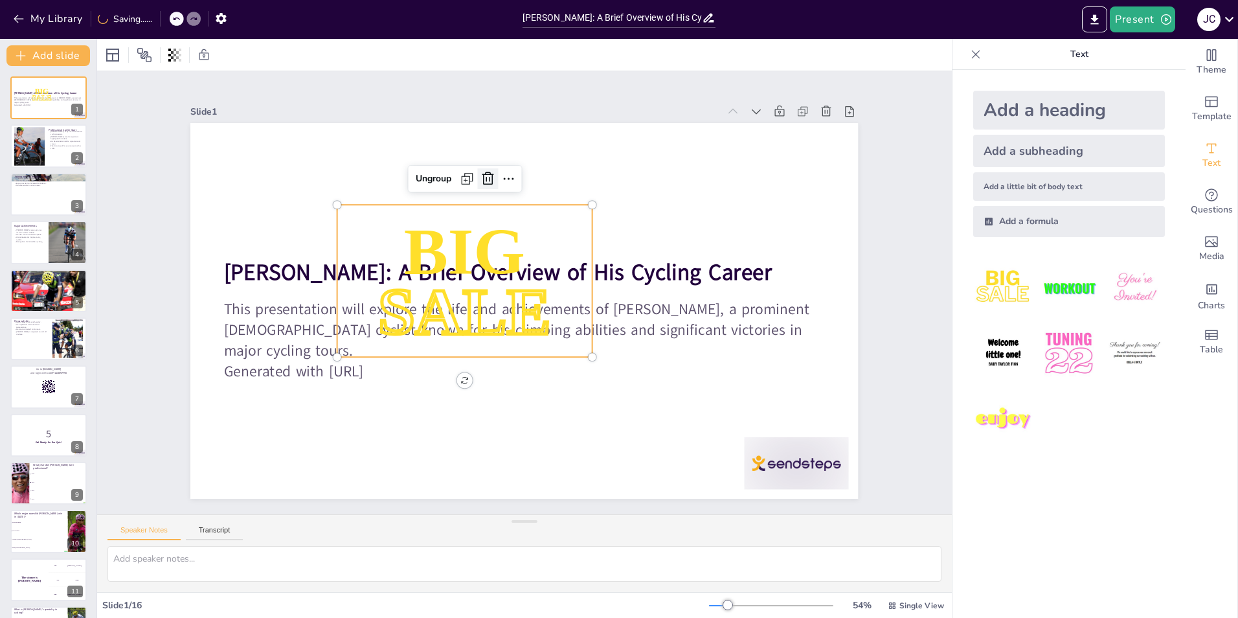
click at [493, 170] on icon at bounding box center [499, 175] width 13 height 14
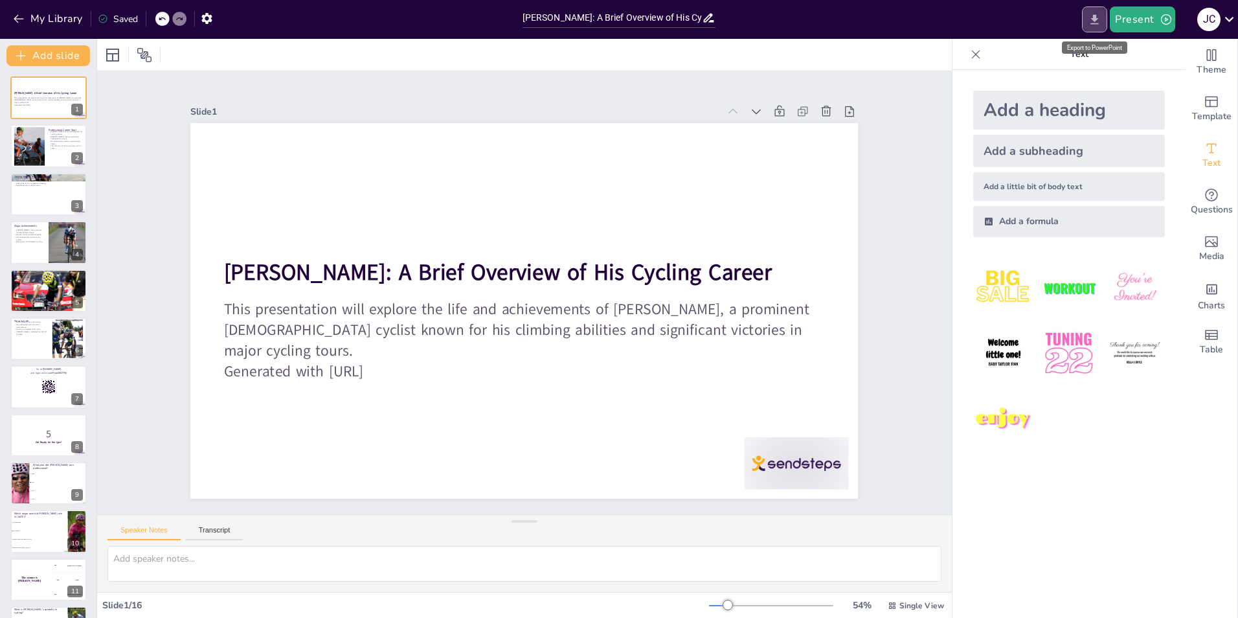
click at [1098, 18] on icon "Export to PowerPoint" at bounding box center [1095, 19] width 8 height 10
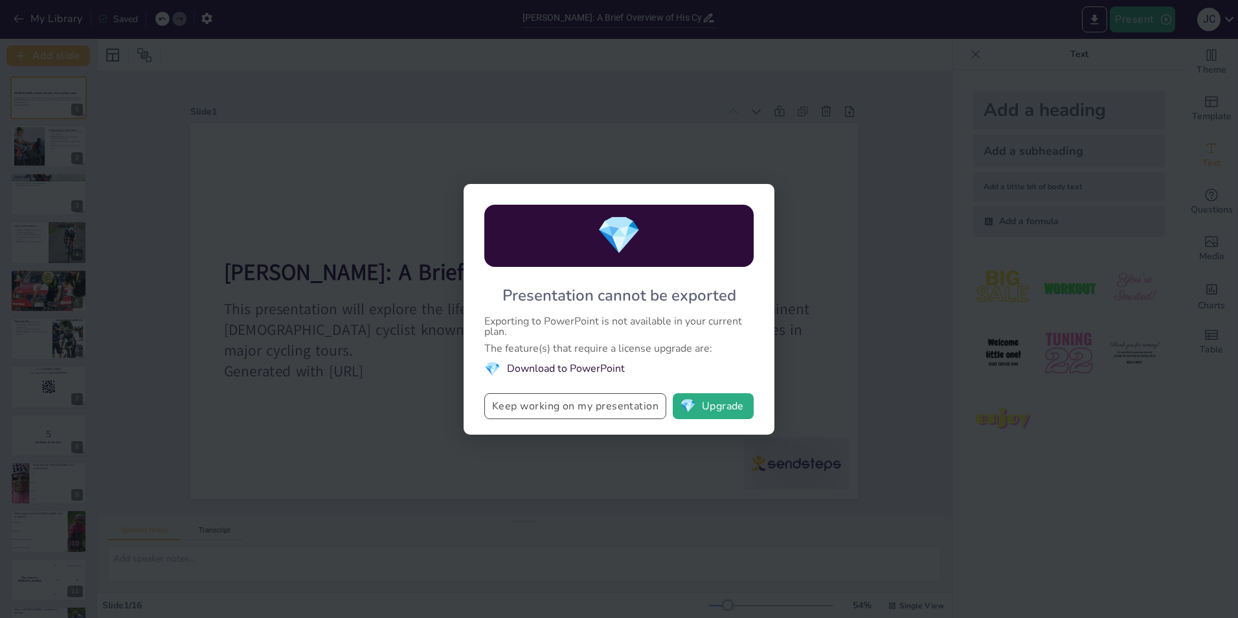
click at [568, 413] on button "Keep working on my presentation" at bounding box center [575, 406] width 182 height 26
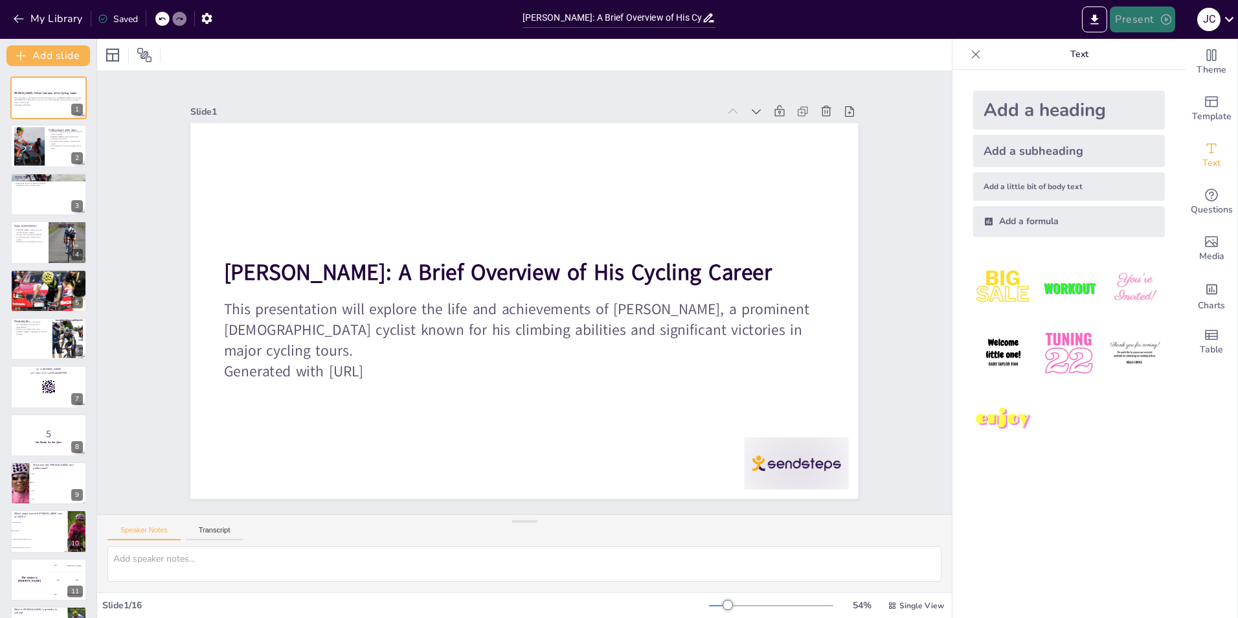
click at [1141, 20] on button "Present" at bounding box center [1142, 19] width 65 height 26
click at [1156, 82] on li "Play presentation" at bounding box center [1162, 79] width 102 height 21
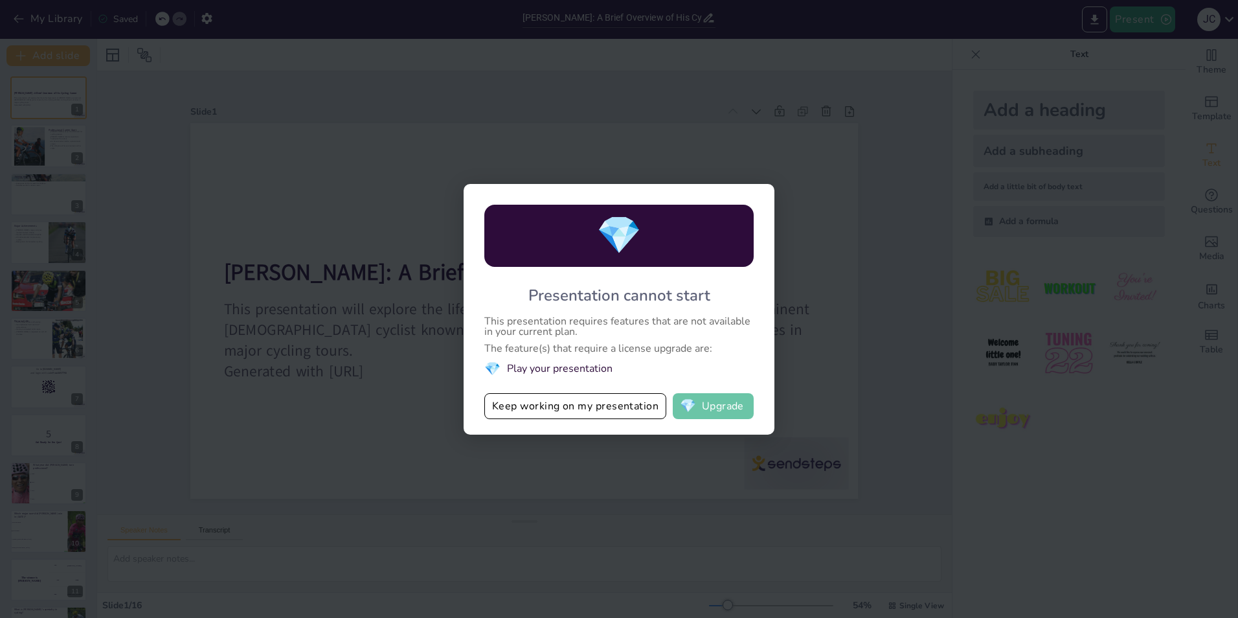
click at [704, 407] on button "💎 Upgrade" at bounding box center [713, 406] width 81 height 26
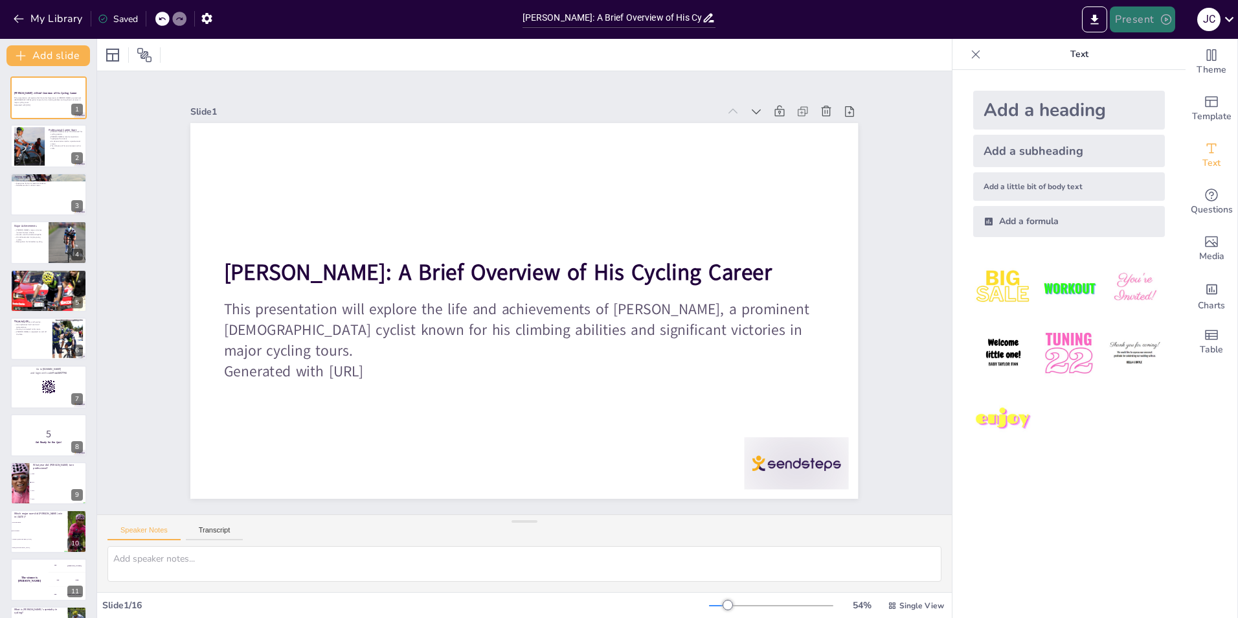
click at [1166, 23] on icon "button" at bounding box center [1166, 19] width 13 height 13
click at [1150, 47] on li "Preview presentation" at bounding box center [1162, 48] width 102 height 21
